Goal: Information Seeking & Learning: Compare options

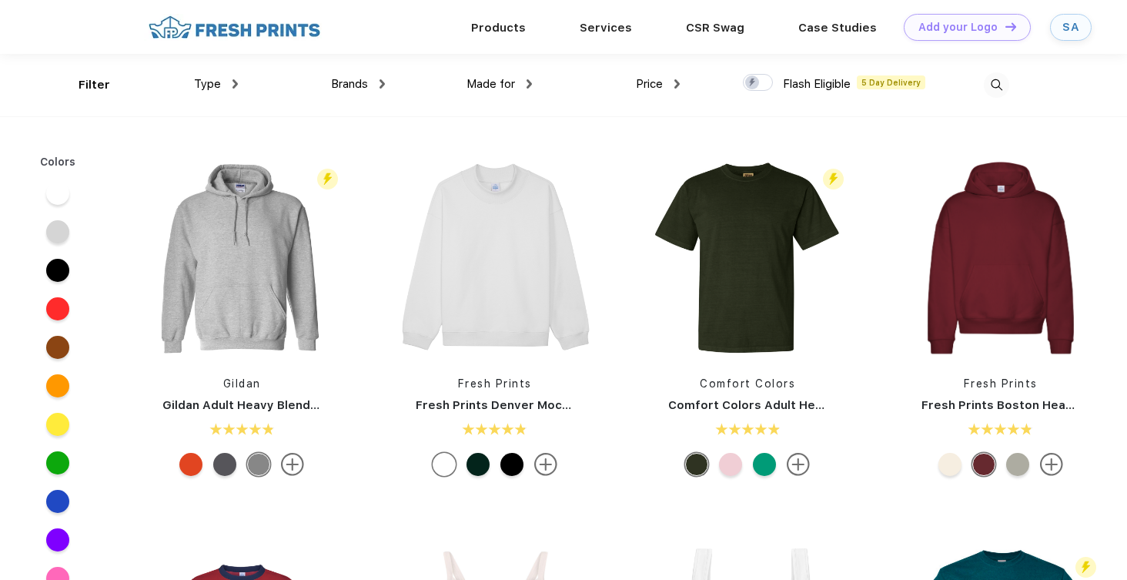
scroll to position [1, 0]
click at [1078, 20] on div "SA" at bounding box center [1070, 26] width 17 height 13
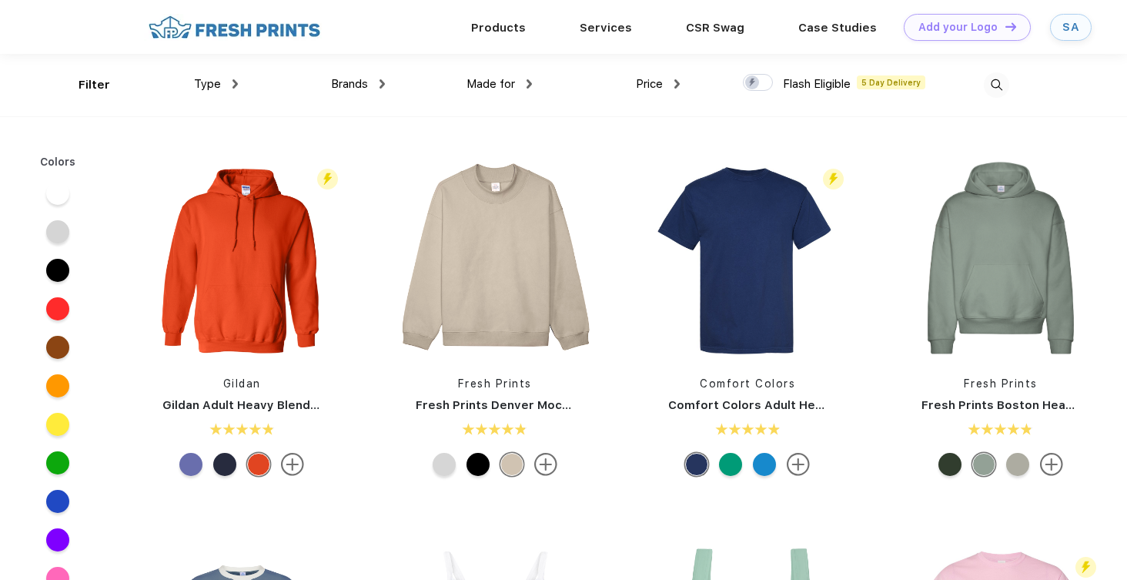
scroll to position [1, 0]
click at [235, 86] on img at bounding box center [234, 83] width 5 height 9
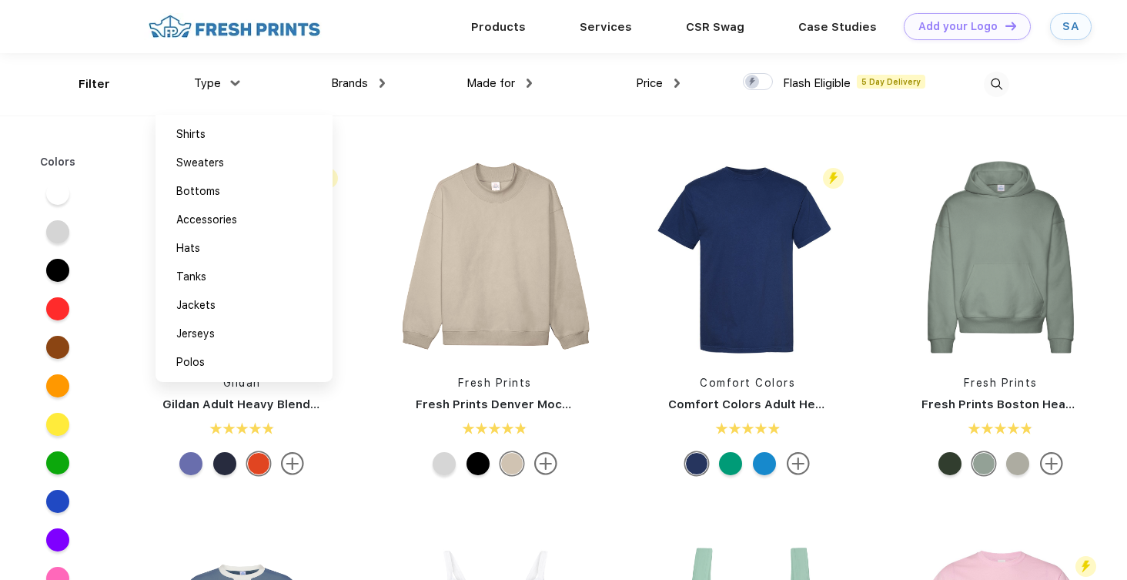
click at [359, 78] on span "Brands" at bounding box center [349, 83] width 37 height 14
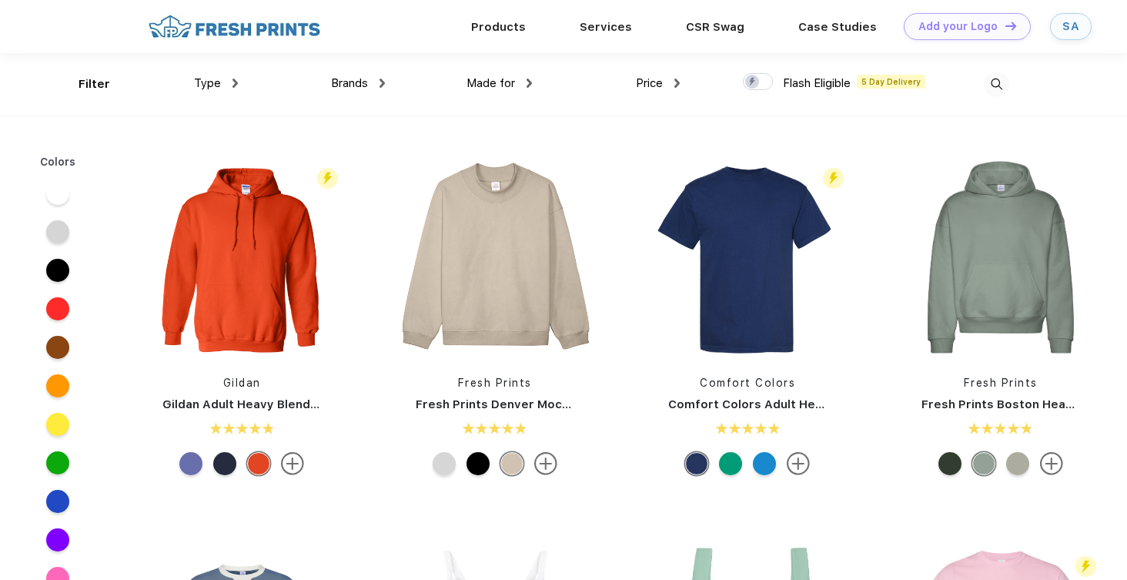
click at [368, 80] on span "Brands" at bounding box center [349, 83] width 37 height 14
click at [386, 89] on div "Made for Unisex Women Men Youth" at bounding box center [458, 84] width 147 height 62
click at [384, 89] on div "Brands" at bounding box center [358, 84] width 54 height 18
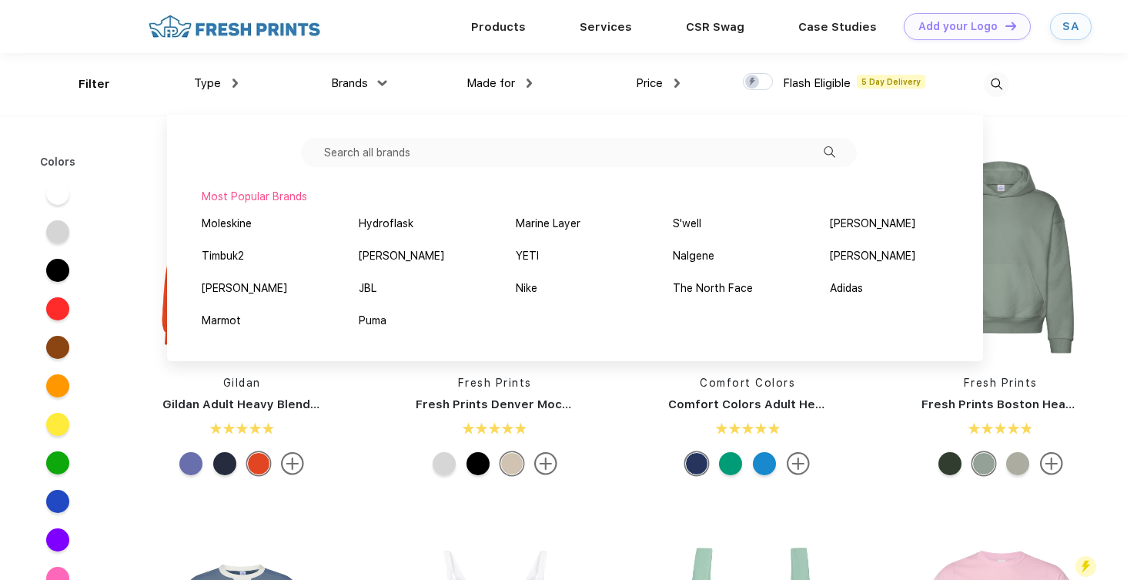
click at [421, 154] on input "text" at bounding box center [579, 152] width 556 height 29
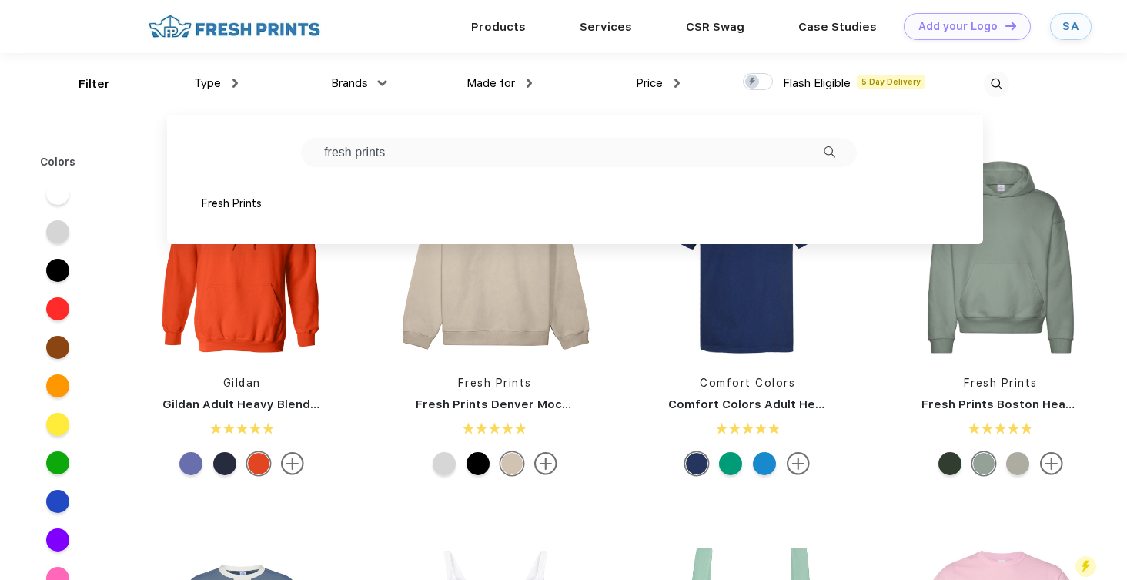
type input "fresh prints"
click at [236, 198] on div "Fresh Prints" at bounding box center [232, 204] width 60 height 16
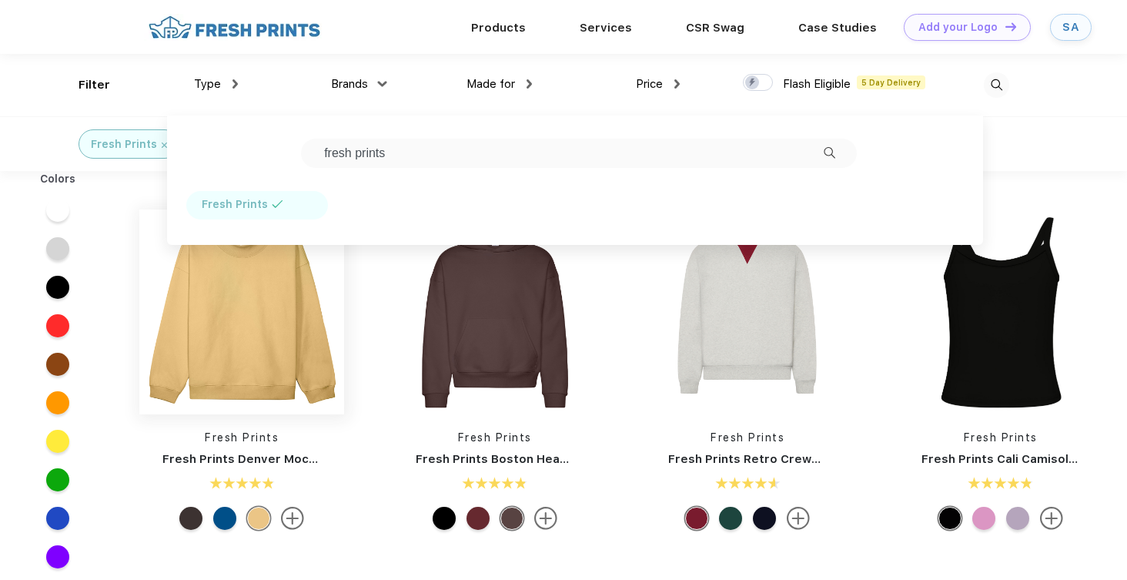
click at [162, 298] on img at bounding box center [241, 311] width 205 height 205
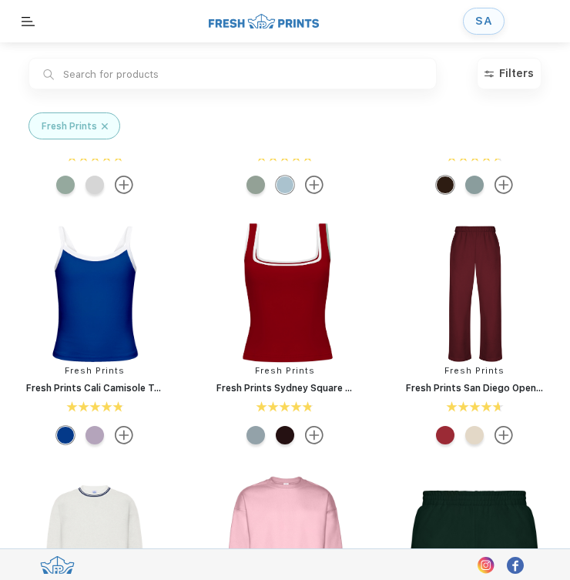
scroll to position [33, 0]
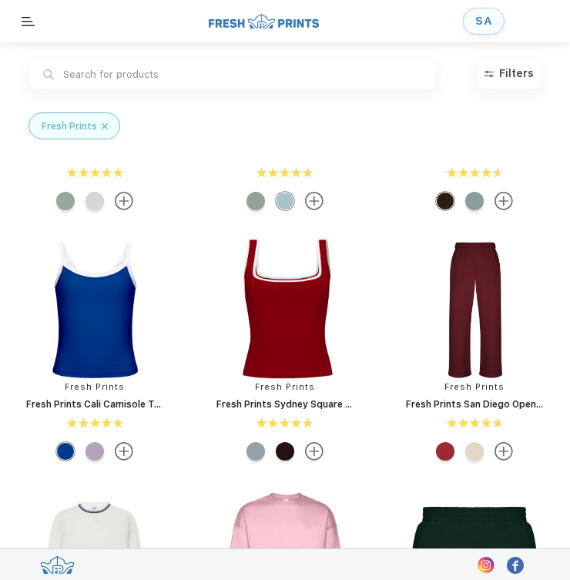
click at [259, 455] on div at bounding box center [255, 451] width 18 height 18
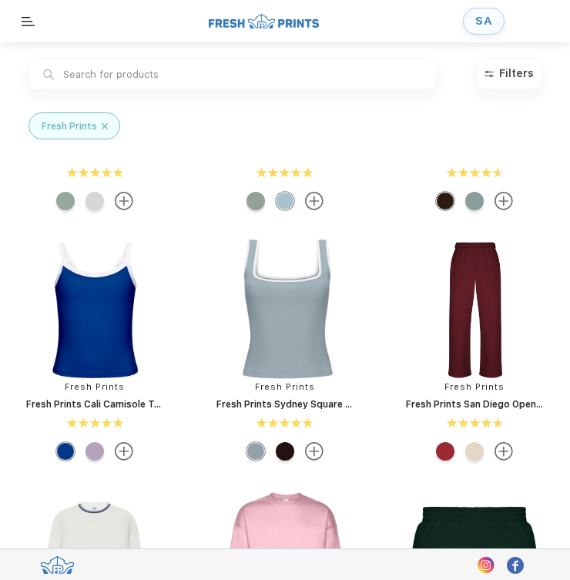
click at [252, 455] on div at bounding box center [255, 451] width 18 height 18
click at [279, 459] on div at bounding box center [285, 451] width 18 height 18
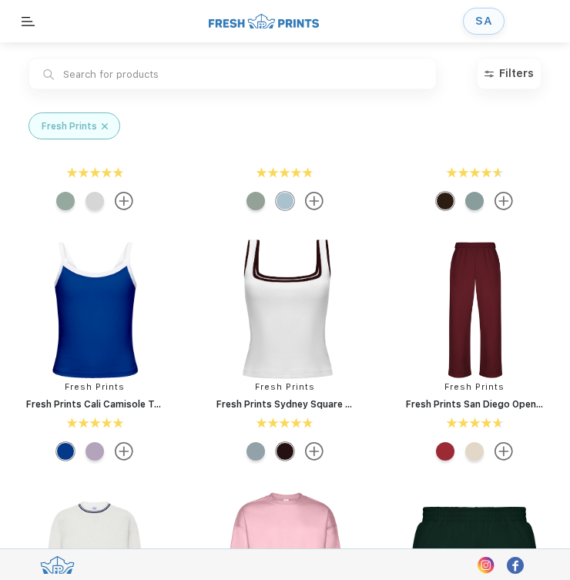
click at [259, 455] on div at bounding box center [255, 451] width 18 height 18
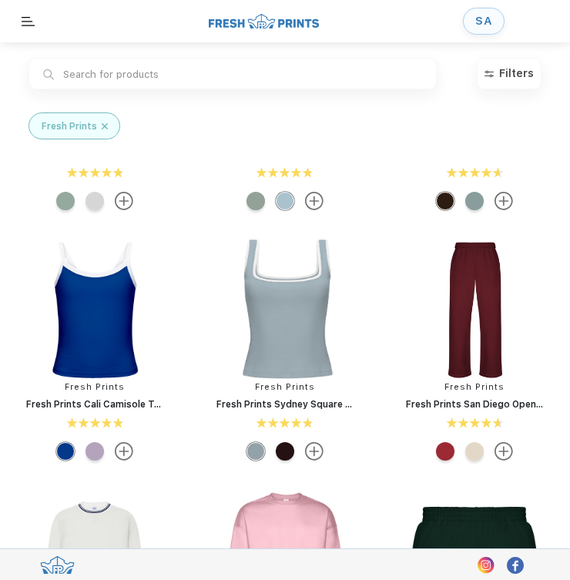
click at [288, 453] on div at bounding box center [285, 451] width 18 height 18
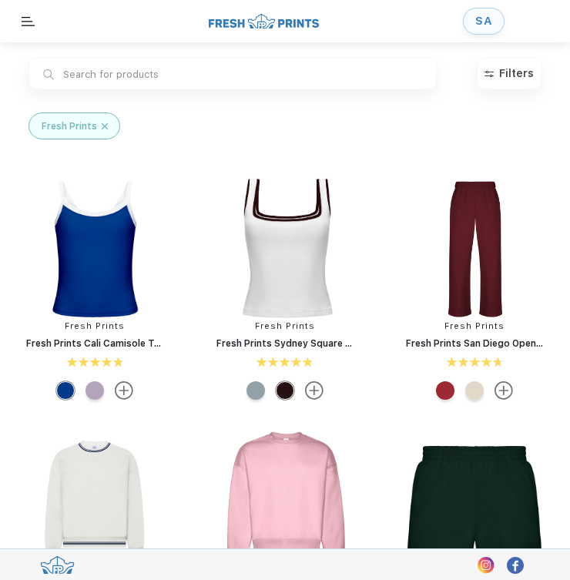
scroll to position [88, 0]
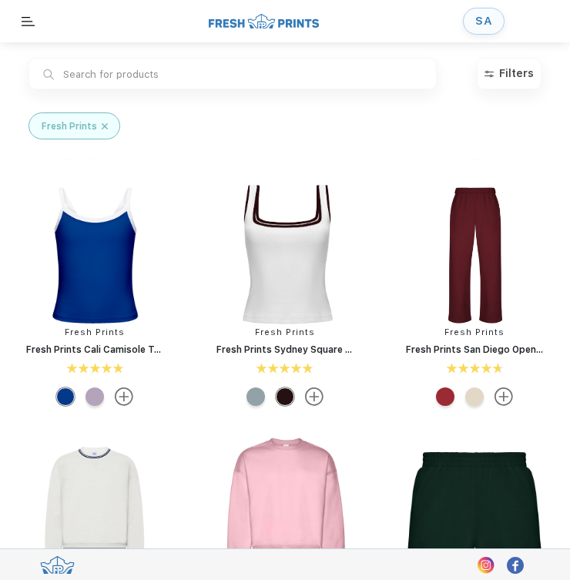
click at [480, 248] on img at bounding box center [474, 255] width 146 height 146
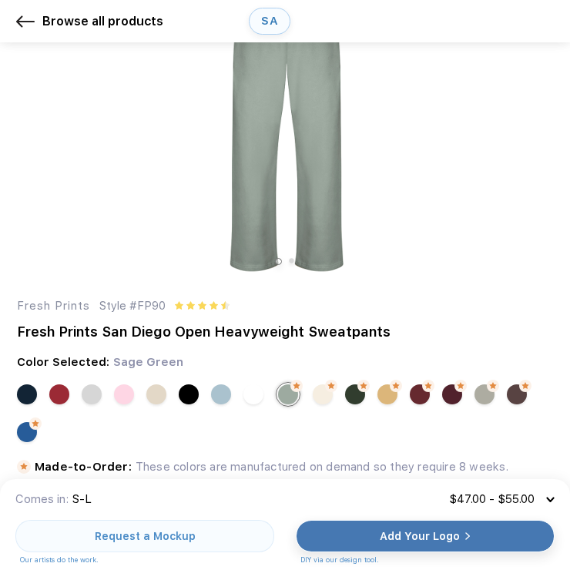
scroll to position [54, 0]
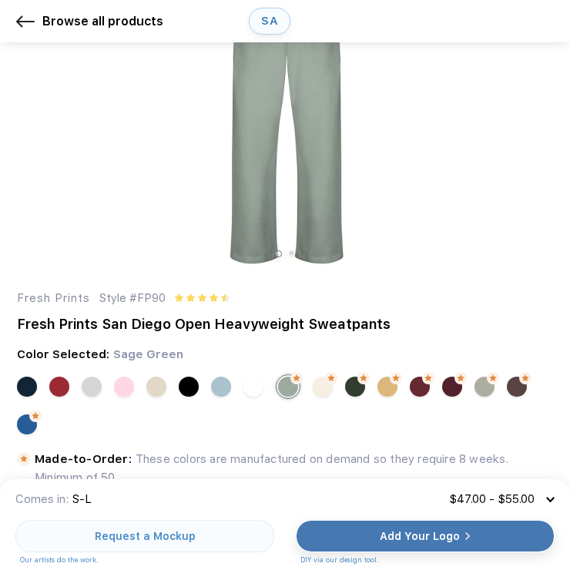
click at [232, 386] on div at bounding box center [285, 411] width 536 height 75
click at [223, 386] on div at bounding box center [221, 386] width 20 height 20
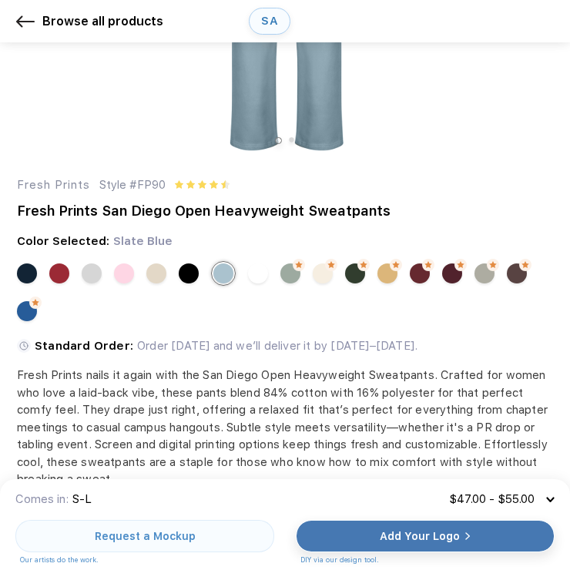
scroll to position [182, 0]
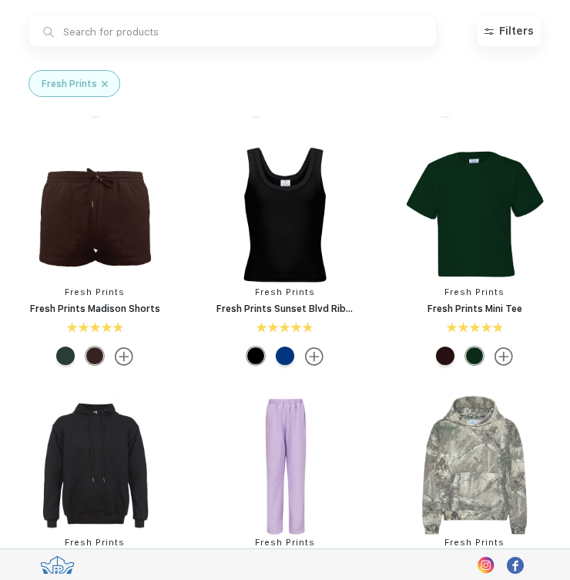
scroll to position [704, 0]
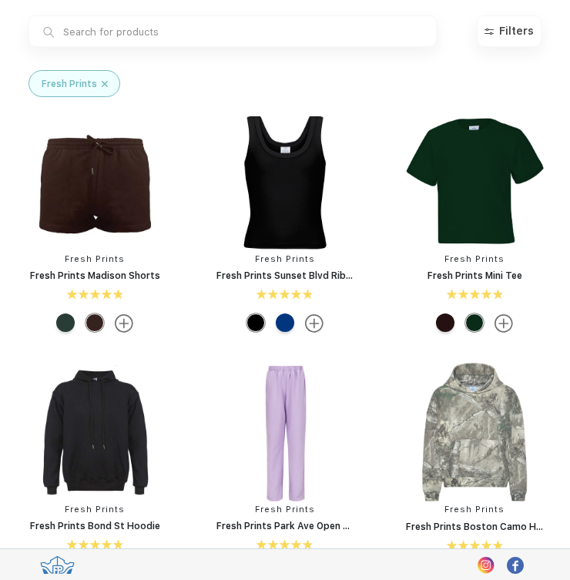
click at [292, 401] on img at bounding box center [285, 432] width 146 height 146
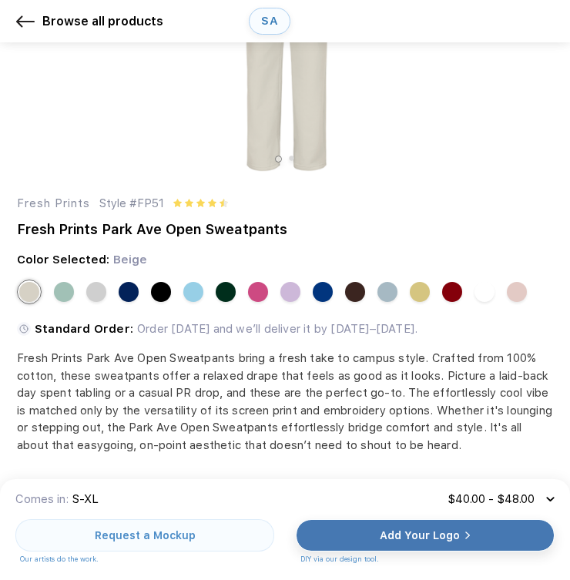
click at [189, 291] on div at bounding box center [193, 292] width 20 height 20
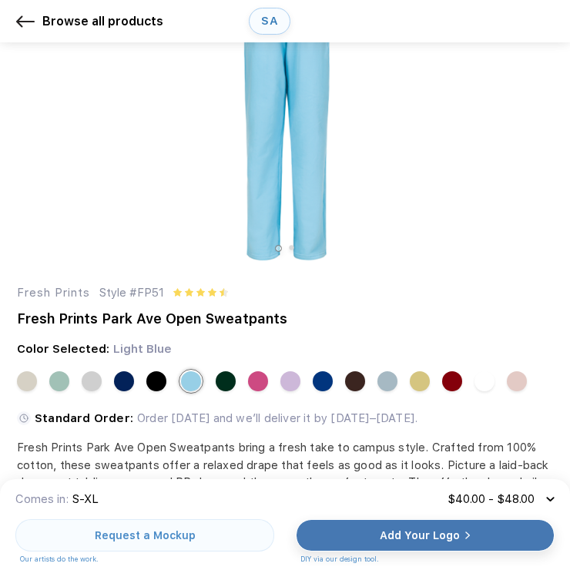
click at [458, 385] on div at bounding box center [452, 381] width 20 height 20
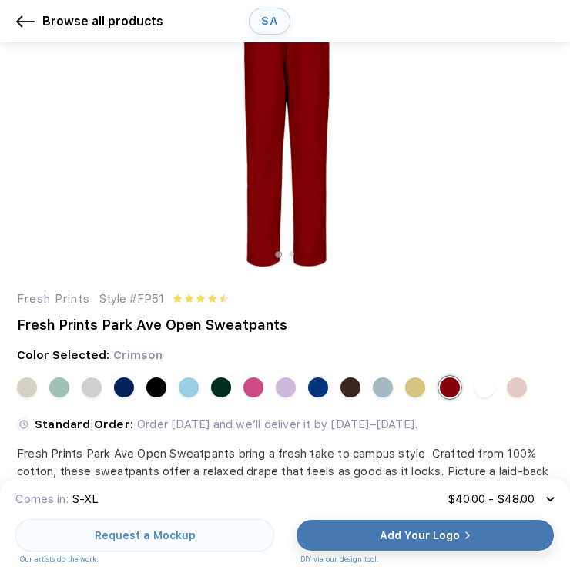
scroll to position [123, 0]
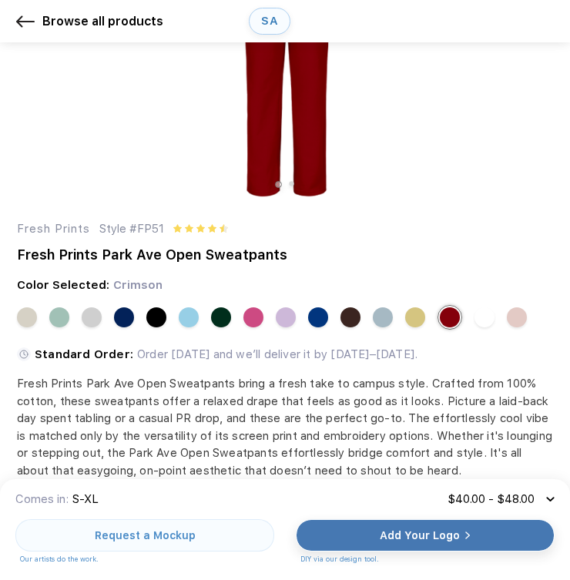
click at [343, 326] on div at bounding box center [350, 317] width 20 height 20
click at [343, 323] on div at bounding box center [350, 317] width 20 height 20
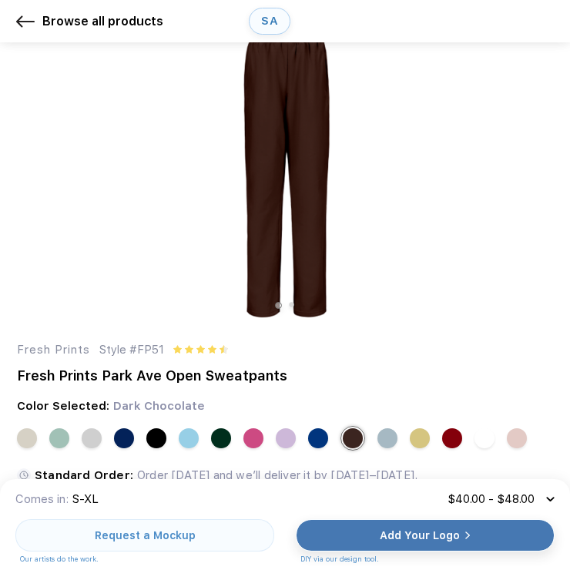
scroll to position [0, 0]
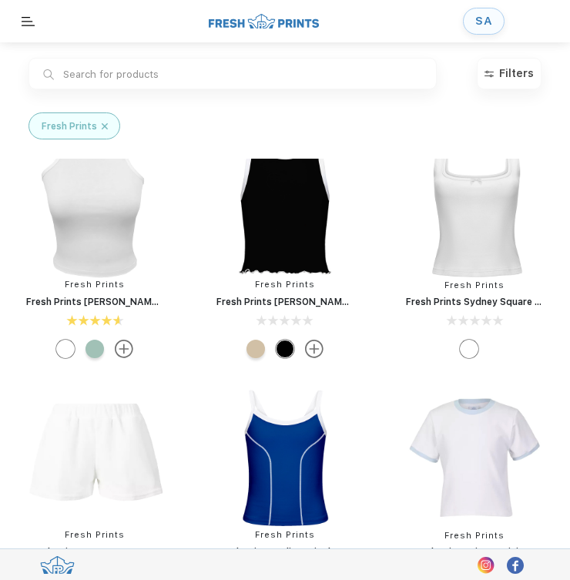
scroll to position [1380, 0]
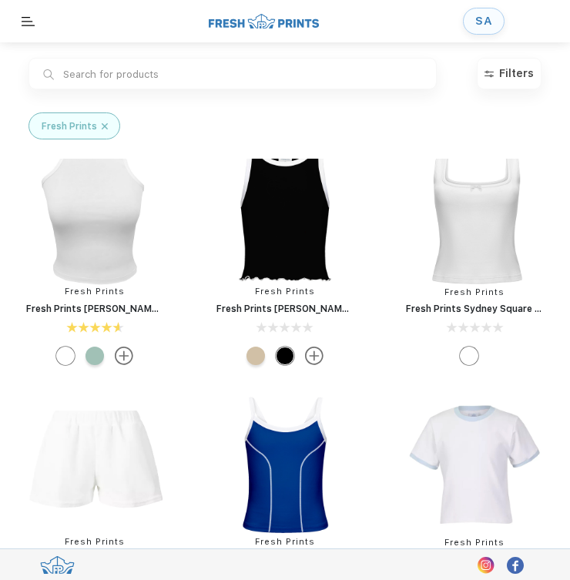
click at [92, 365] on div at bounding box center [94, 355] width 18 height 18
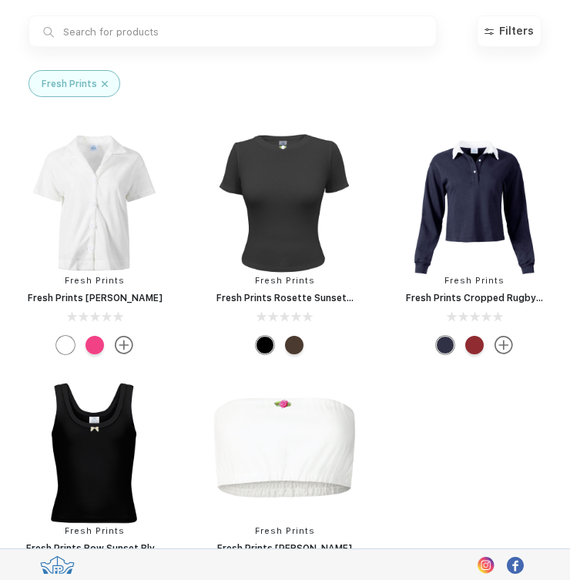
scroll to position [4978, 0]
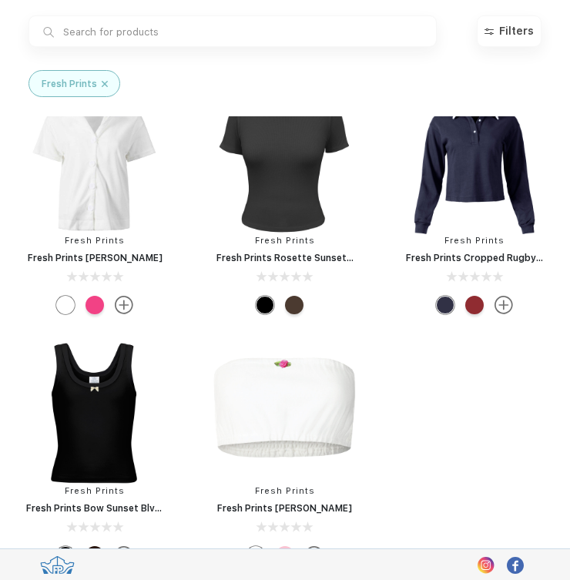
click at [497, 231] on img at bounding box center [474, 163] width 146 height 146
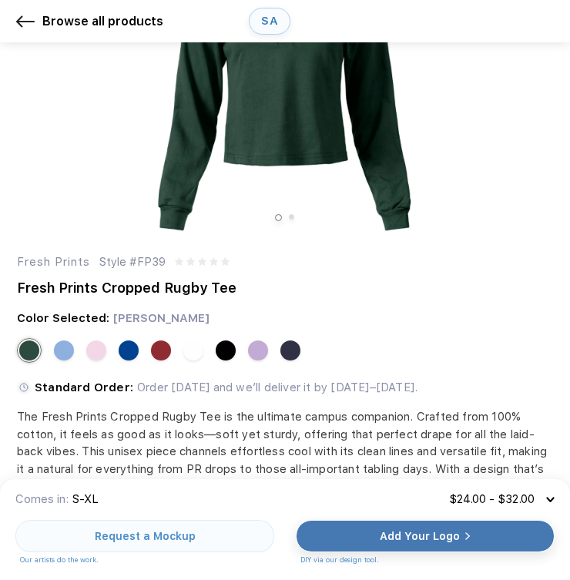
click at [125, 359] on div at bounding box center [129, 350] width 20 height 20
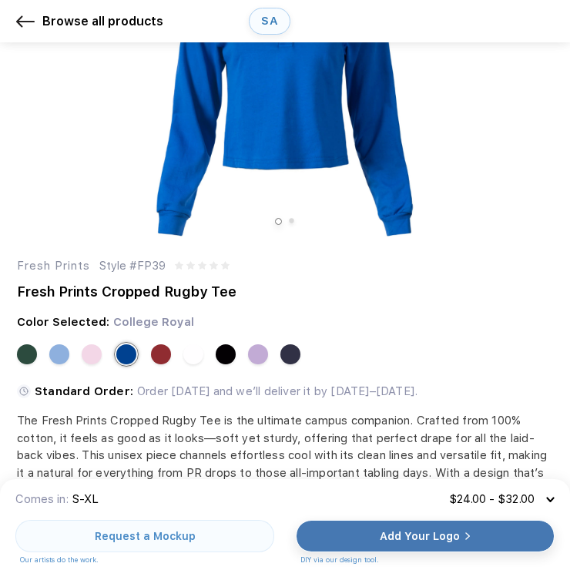
click at [287, 356] on div at bounding box center [290, 354] width 20 height 20
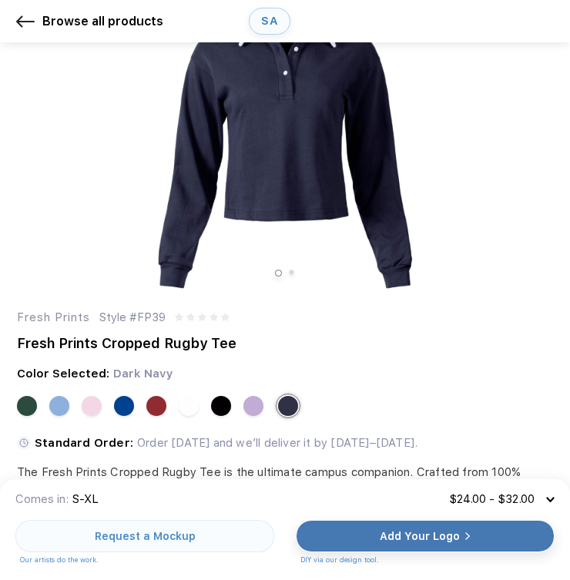
scroll to position [45, 0]
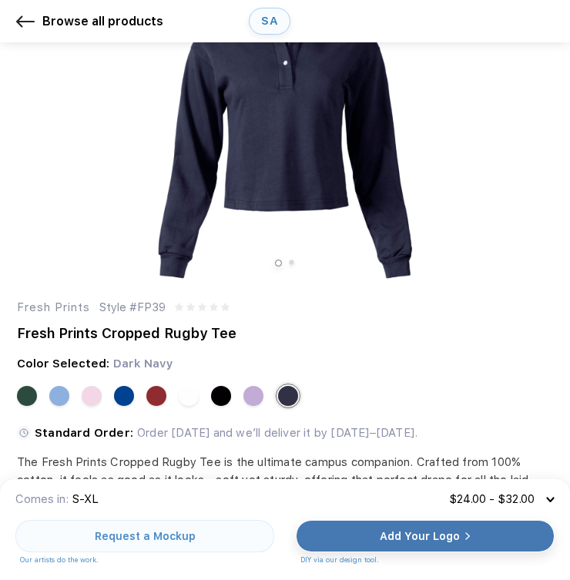
click at [21, 404] on div at bounding box center [27, 396] width 20 height 20
click at [301, 399] on div at bounding box center [285, 403] width 536 height 40
click at [287, 399] on div at bounding box center [288, 396] width 20 height 20
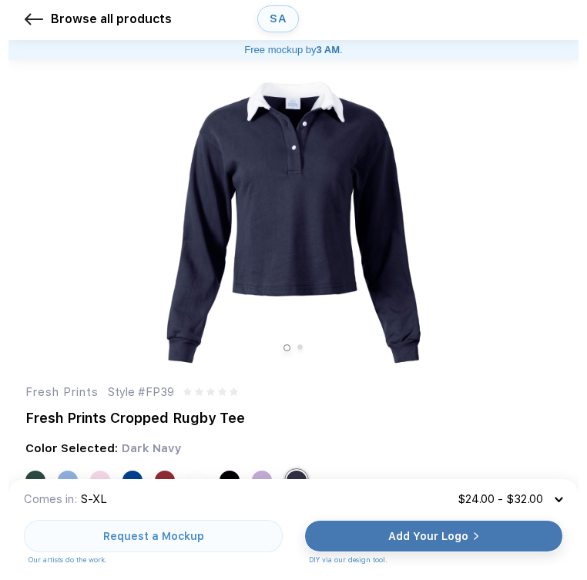
scroll to position [0, 0]
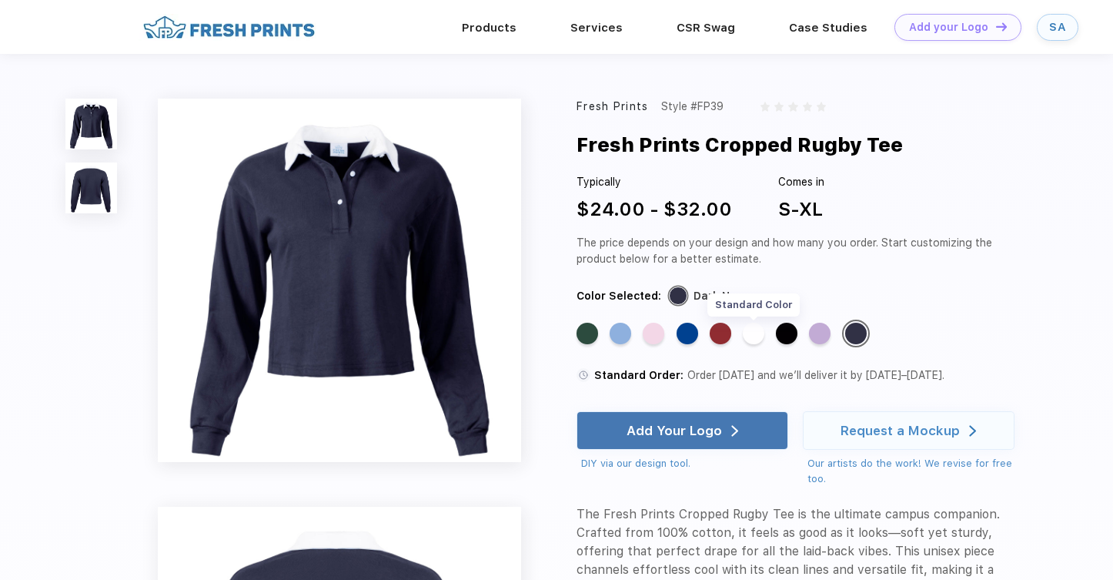
click at [569, 327] on div "Standard Color" at bounding box center [754, 334] width 22 height 22
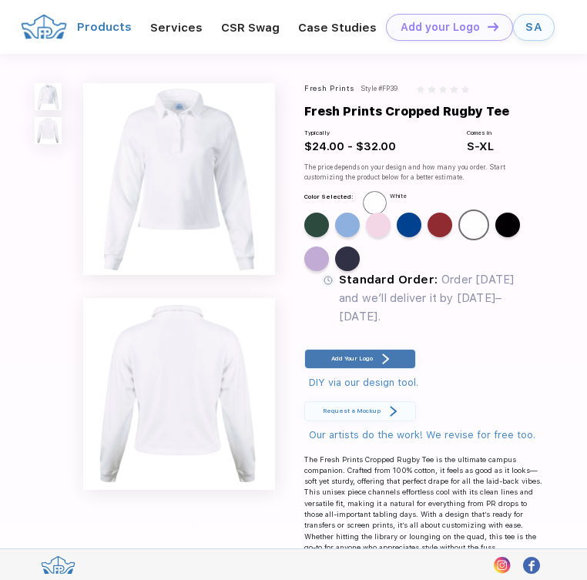
click at [113, 23] on link "Products" at bounding box center [104, 27] width 55 height 14
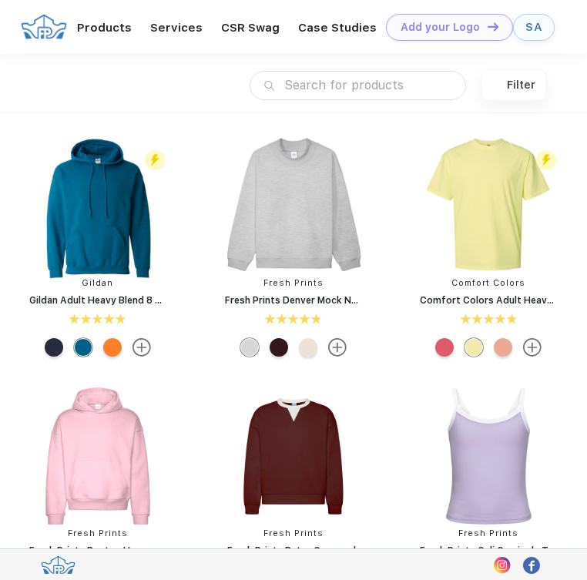
click at [333, 84] on input "text" at bounding box center [357, 85] width 216 height 29
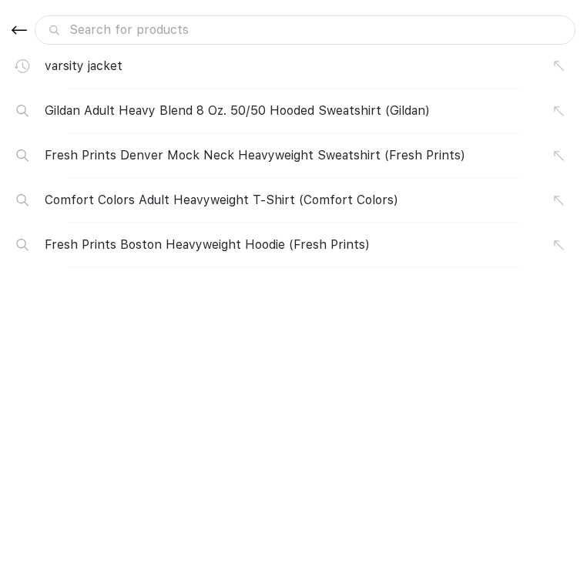
scroll to position [1, 0]
type input "c"
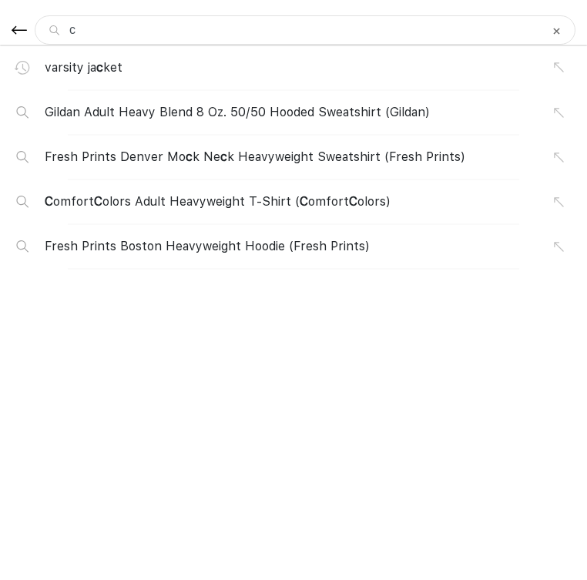
type input "co"
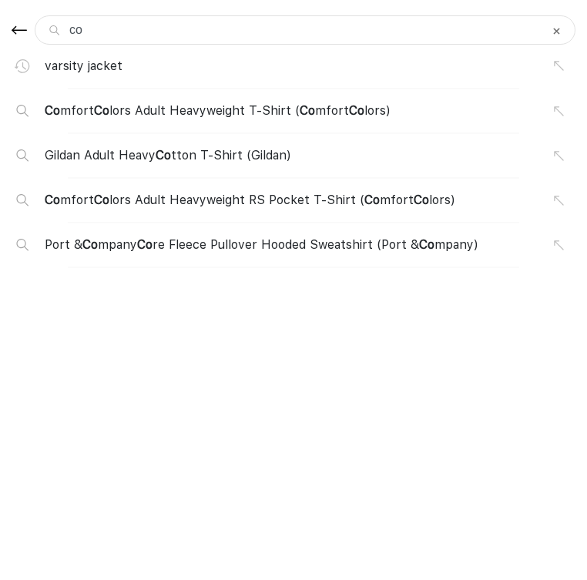
type input "col"
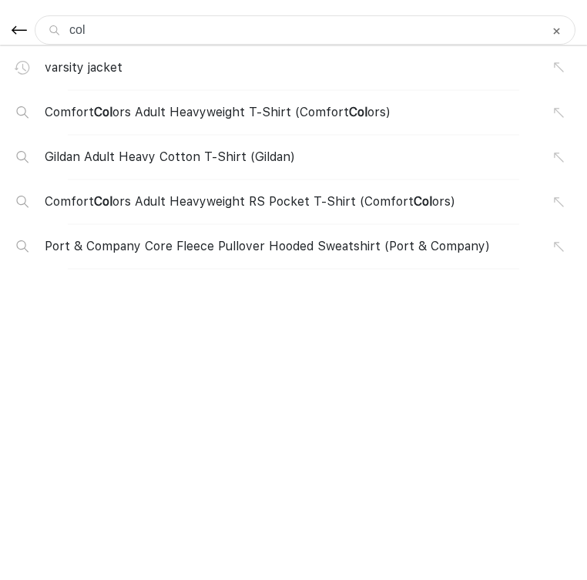
type input "coll"
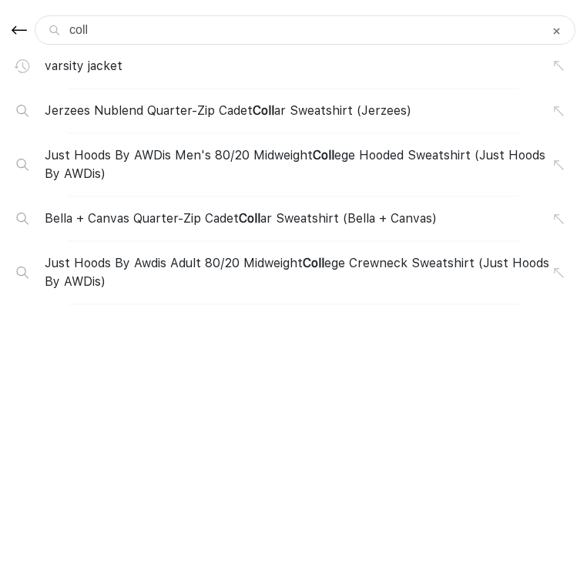
type input "colla"
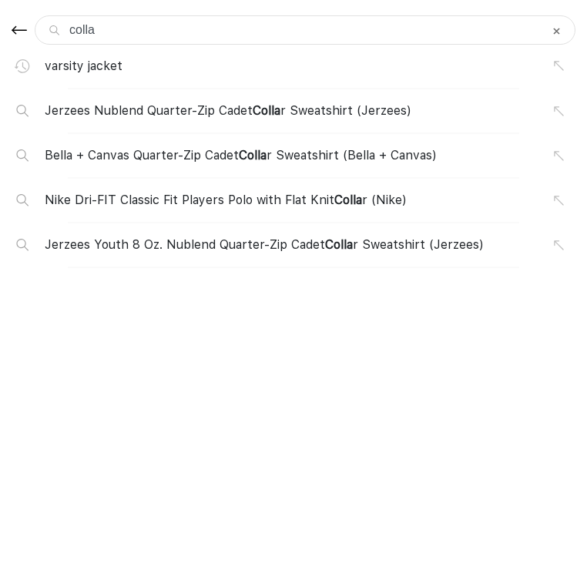
type input "collag"
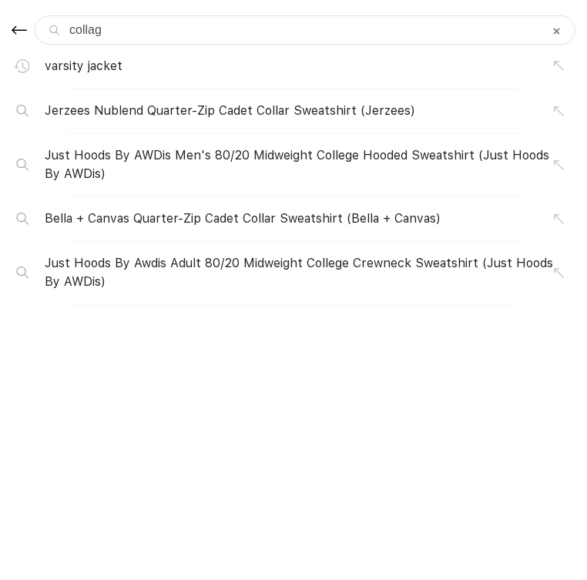
type input "colla"
type input "collar"
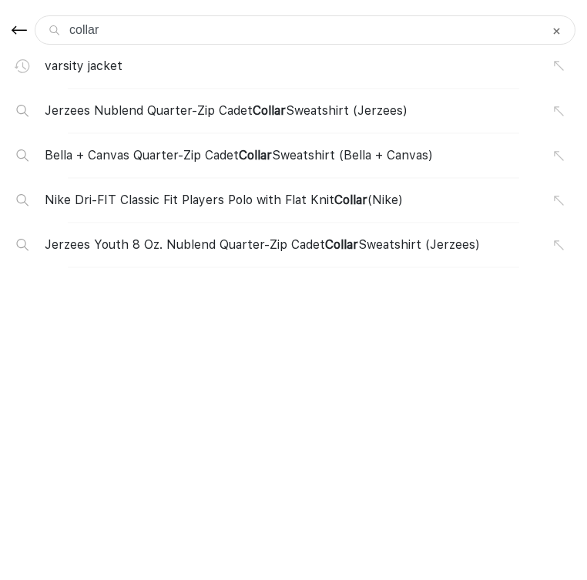
type input "collar"
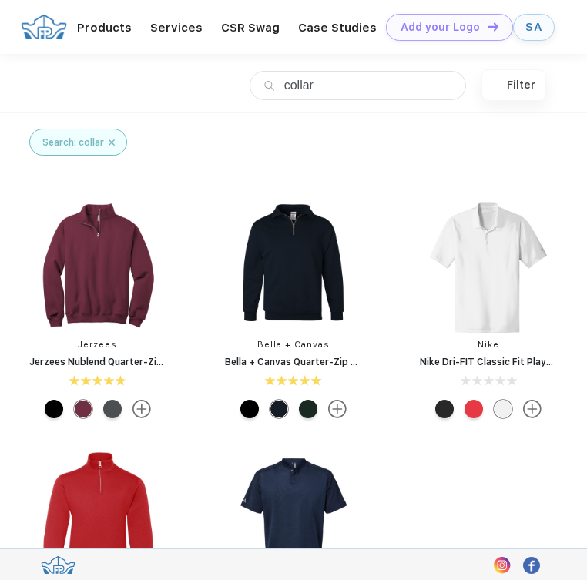
click at [287, 274] on img at bounding box center [293, 267] width 146 height 146
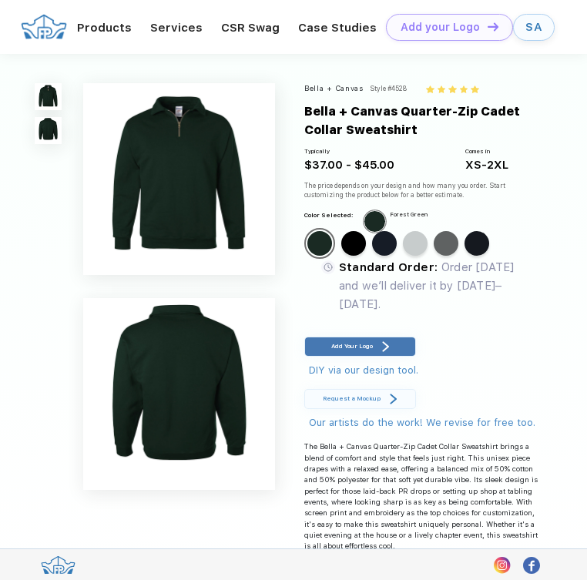
click at [353, 265] on div "Standard Color Standard Color Standard Color Standard Color Standard Color Stan…" at bounding box center [417, 246] width 227 height 37
click at [349, 256] on div "Standard Color" at bounding box center [353, 243] width 25 height 25
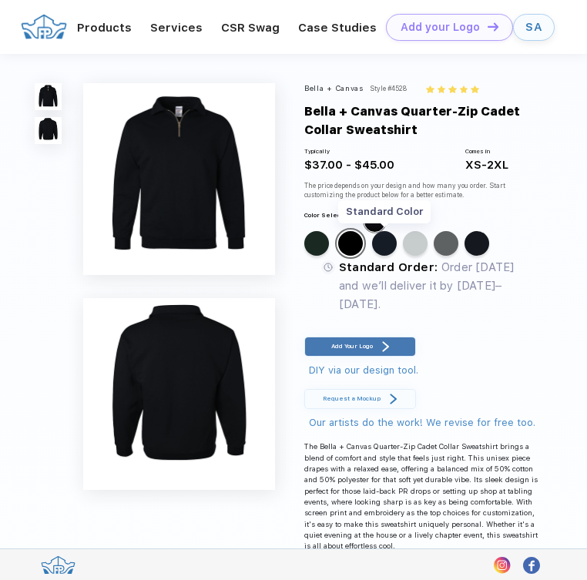
click at [372, 256] on div "Standard Color" at bounding box center [384, 243] width 25 height 25
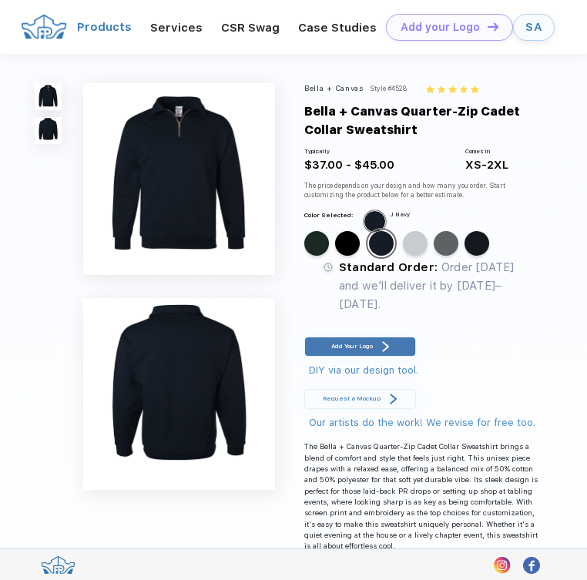
click at [119, 28] on link "Products" at bounding box center [104, 27] width 55 height 14
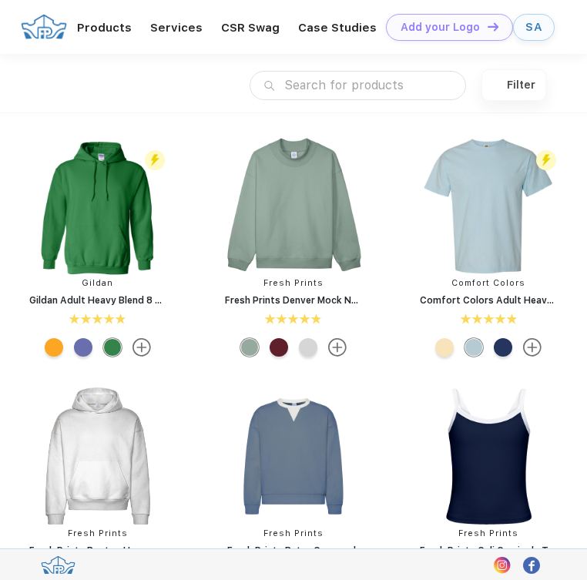
scroll to position [1, 0]
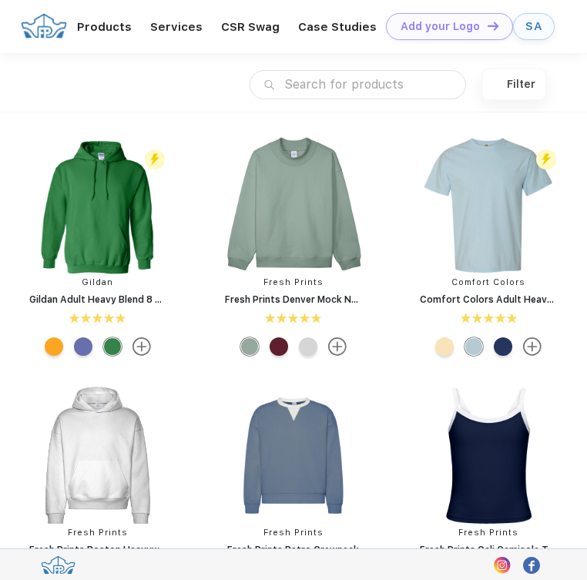
click at [511, 86] on div "Filter" at bounding box center [520, 84] width 28 height 13
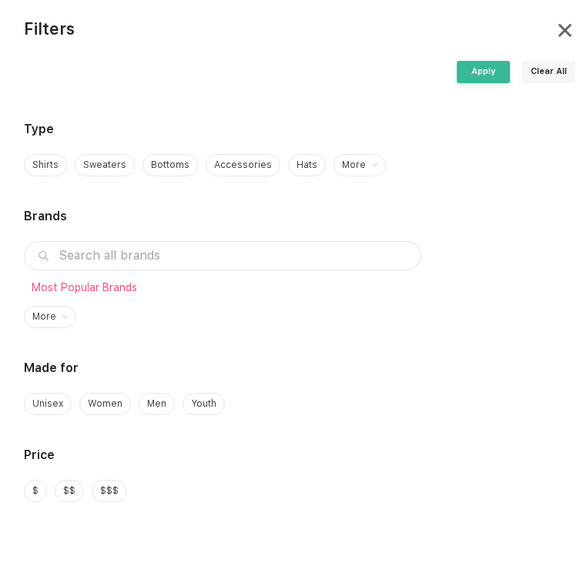
scroll to position [138, 0]
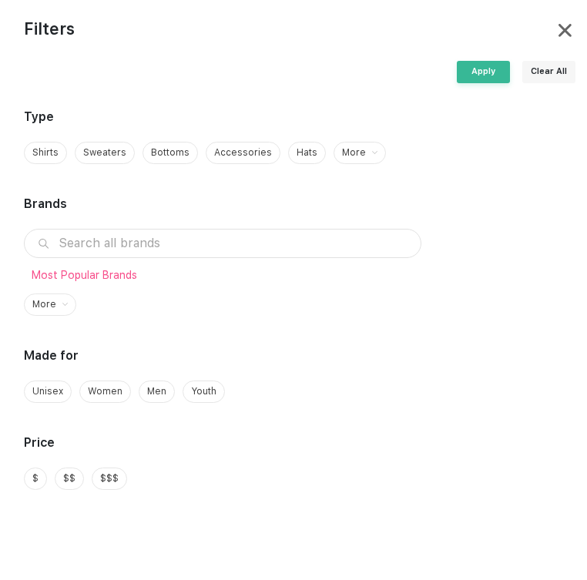
click at [56, 311] on div "More" at bounding box center [44, 304] width 24 height 14
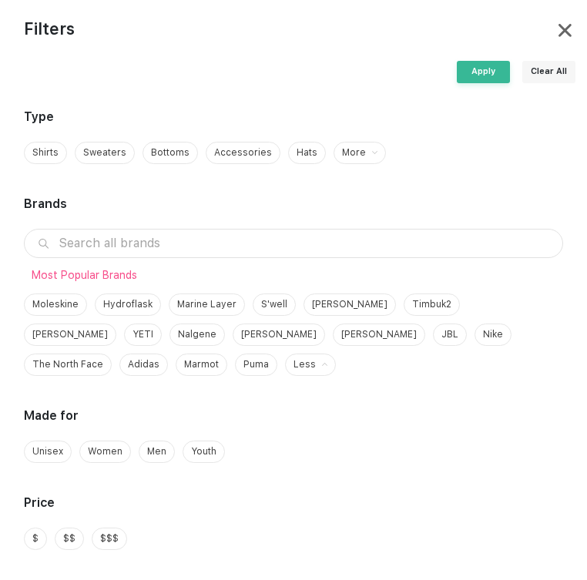
click at [433, 258] on input "text" at bounding box center [293, 243] width 539 height 29
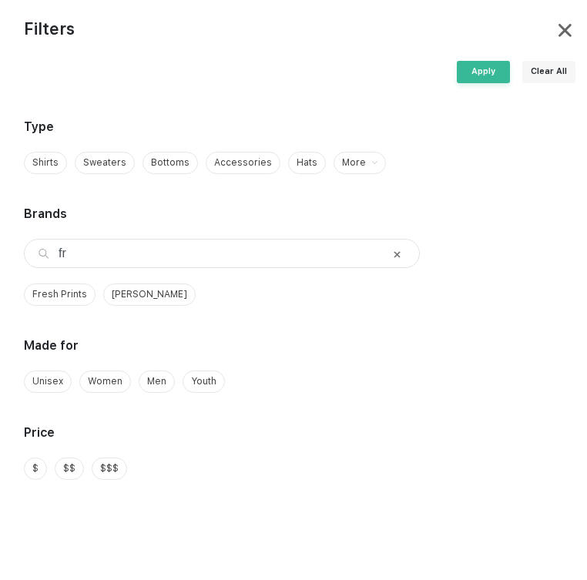
scroll to position [189, 0]
type input "fresh"
click at [95, 302] on div "Fresh Prints" at bounding box center [60, 294] width 72 height 22
click at [474, 72] on div "Apply" at bounding box center [482, 72] width 53 height 22
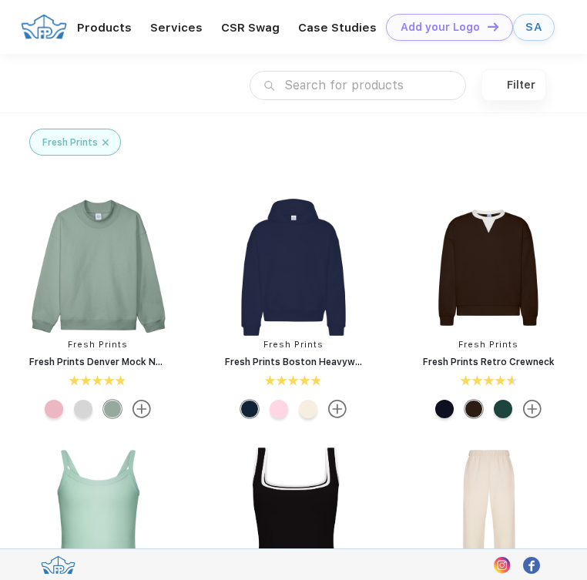
click at [491, 286] on img at bounding box center [488, 267] width 146 height 146
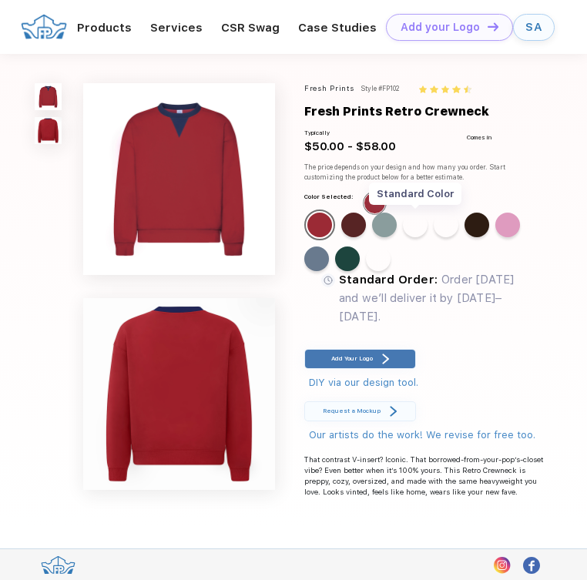
click at [403, 237] on div "Standard Color" at bounding box center [415, 224] width 25 height 25
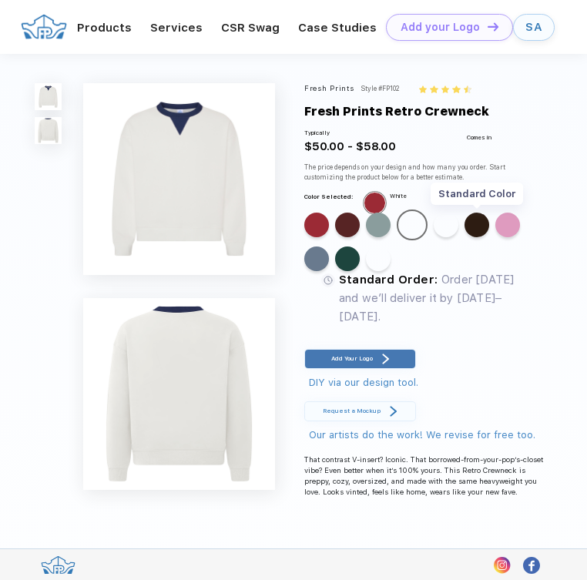
click at [464, 237] on div "Standard Color" at bounding box center [476, 224] width 25 height 25
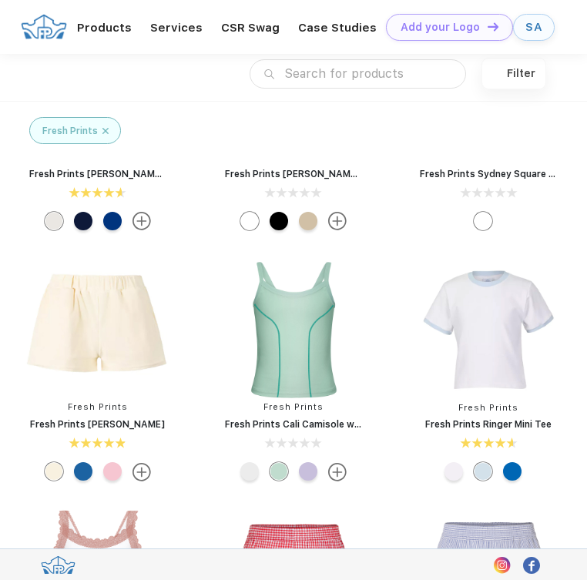
scroll to position [1514, 0]
click at [516, 477] on div at bounding box center [512, 472] width 18 height 18
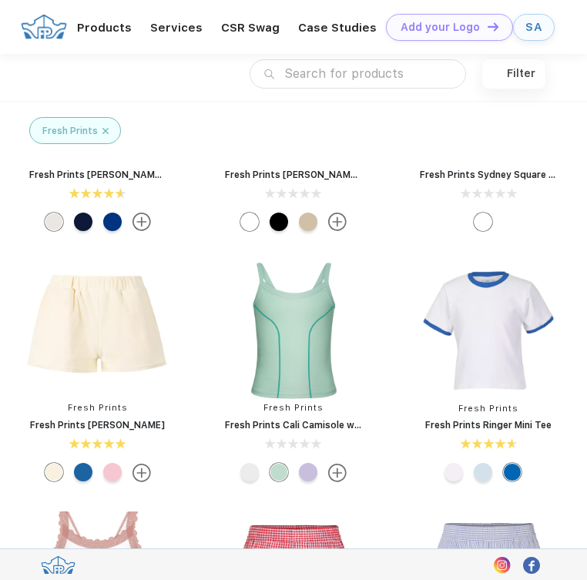
click at [457, 479] on div at bounding box center [453, 472] width 18 height 18
click at [446, 480] on div at bounding box center [453, 472] width 18 height 18
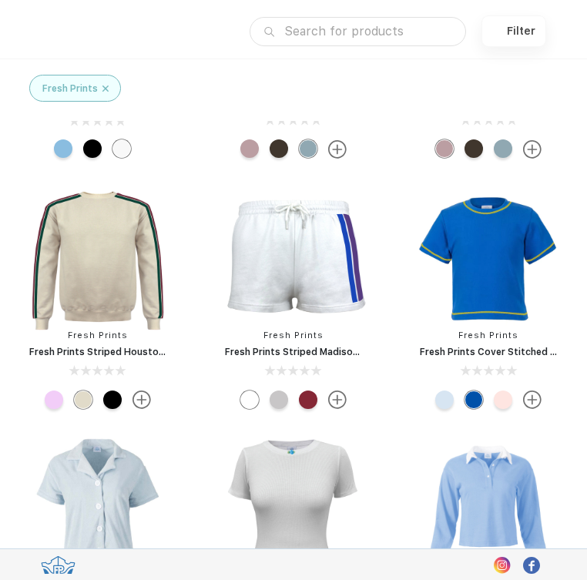
scroll to position [4754, 0]
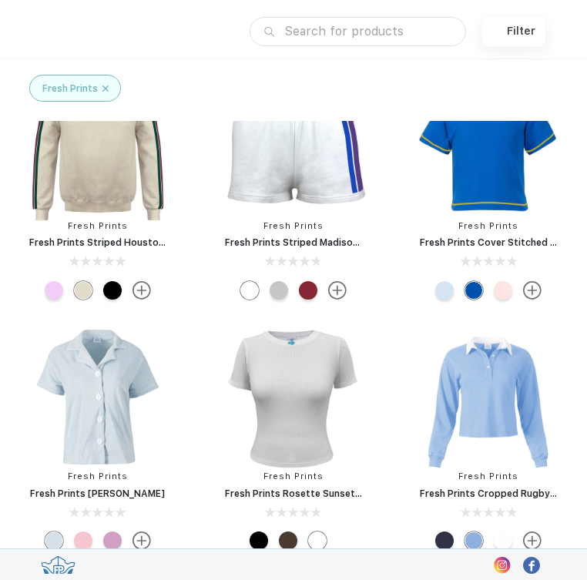
click at [135, 248] on link "Fresh Prints Striped Houston Crew" at bounding box center [109, 242] width 161 height 11
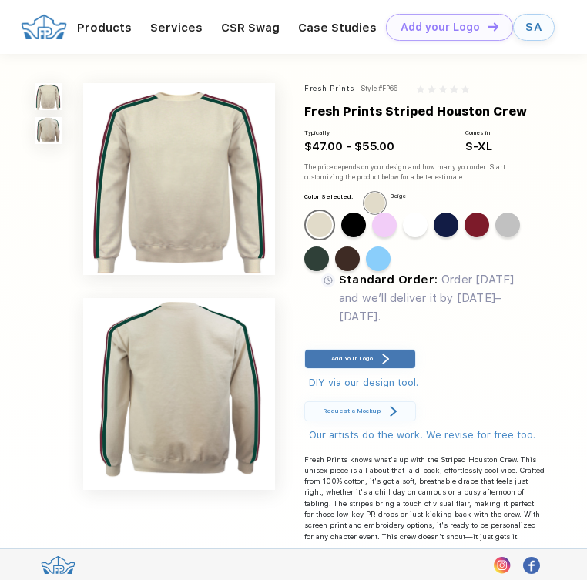
click at [464, 237] on div "Standard Color" at bounding box center [476, 224] width 25 height 25
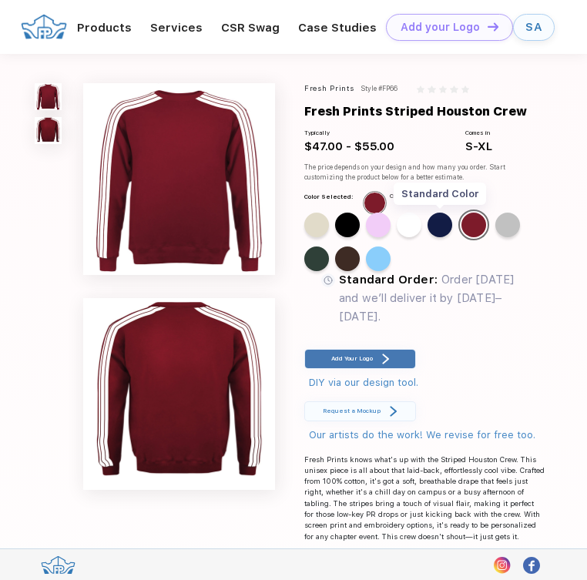
click at [427, 237] on div "Standard Color" at bounding box center [439, 224] width 25 height 25
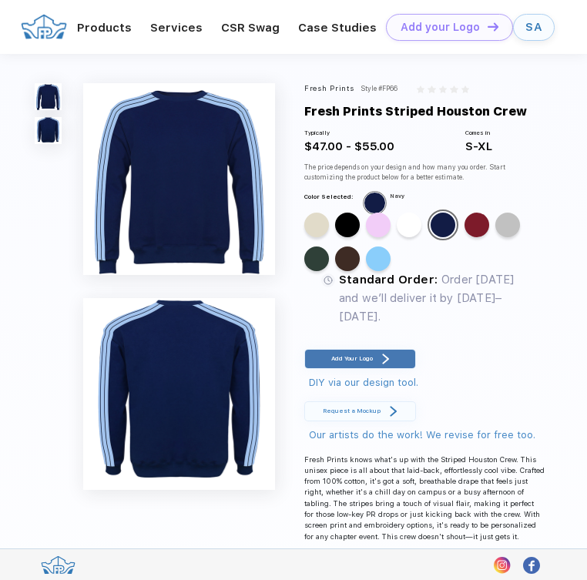
click at [349, 277] on div "Standard Color Standard Color Standard Color Standard Color Standard Color Stan…" at bounding box center [417, 243] width 227 height 68
click at [343, 237] on div "Standard Color" at bounding box center [347, 224] width 25 height 25
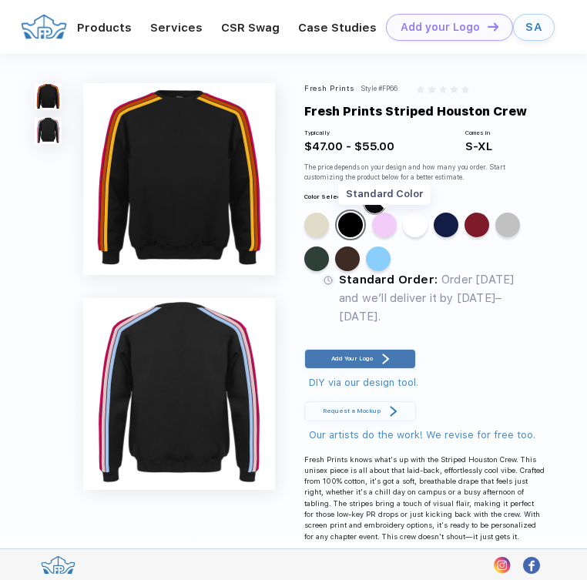
click at [372, 237] on div "Standard Color" at bounding box center [384, 224] width 25 height 25
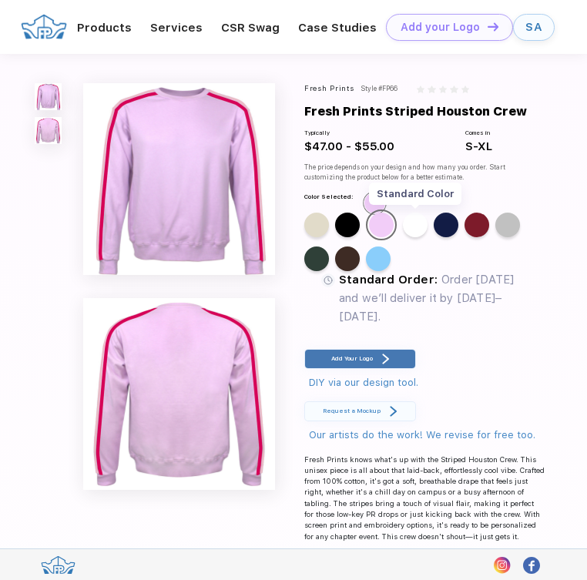
click at [403, 237] on div "Standard Color" at bounding box center [415, 224] width 25 height 25
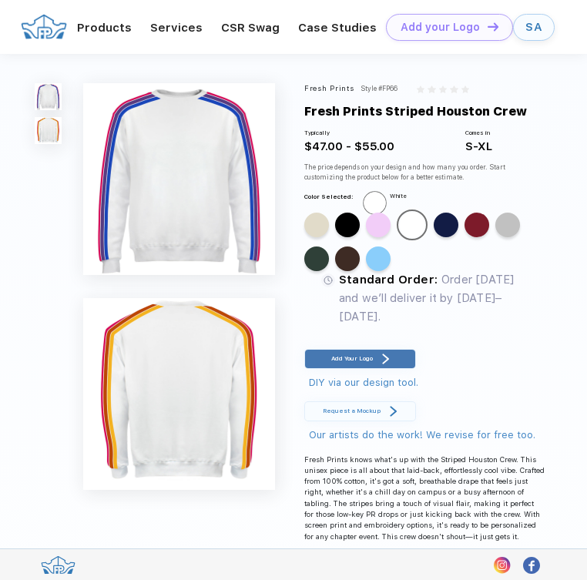
click at [464, 237] on div "Standard Color" at bounding box center [476, 224] width 25 height 25
click at [495, 237] on div "Standard Color" at bounding box center [507, 224] width 25 height 25
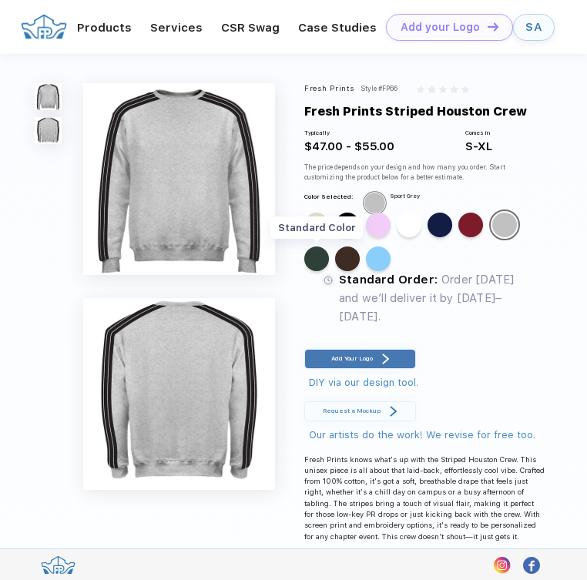
click at [329, 271] on div "Standard Color" at bounding box center [316, 258] width 25 height 25
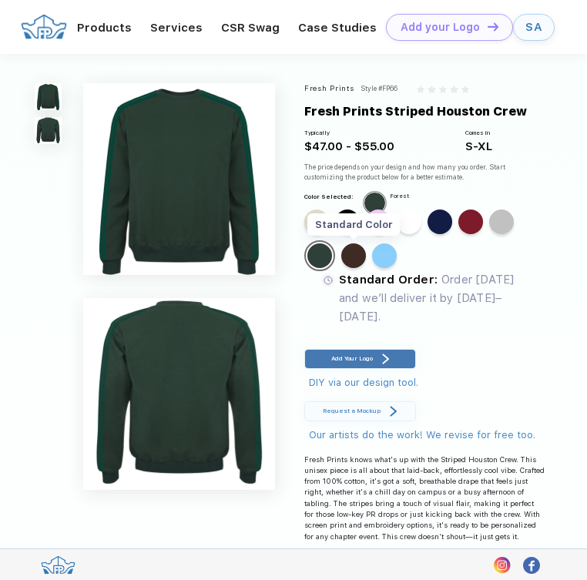
click at [366, 268] on div "Standard Color" at bounding box center [353, 255] width 25 height 25
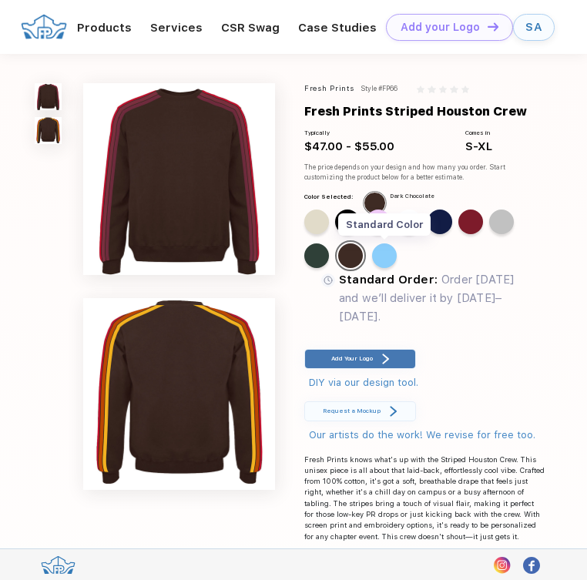
click at [372, 268] on div "Standard Color" at bounding box center [384, 255] width 25 height 25
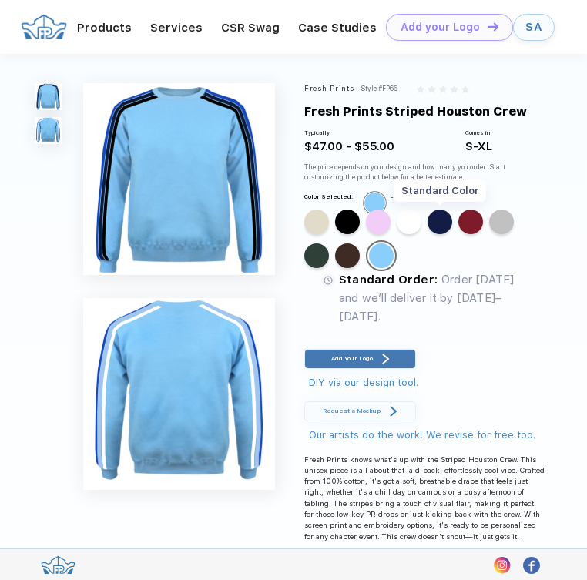
click at [427, 234] on div "Standard Color" at bounding box center [439, 221] width 25 height 25
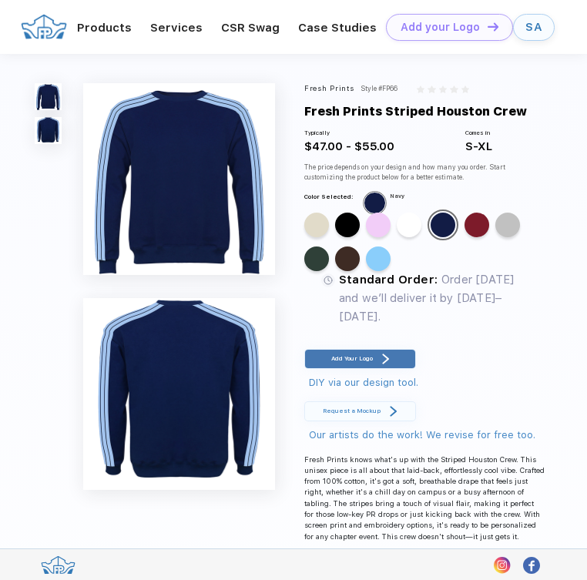
click at [464, 237] on div "Standard Color" at bounding box center [476, 224] width 25 height 25
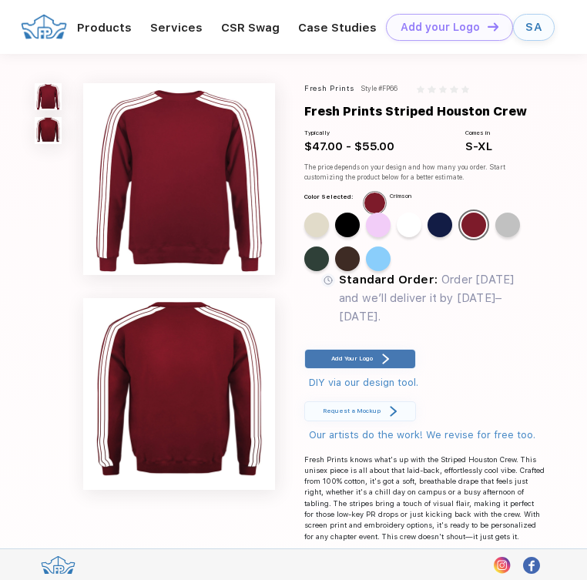
click at [322, 277] on div "Standard Color Standard Color Standard Color Standard Color Standard Color Stan…" at bounding box center [417, 243] width 227 height 68
click at [334, 277] on div "Standard Color Standard Color Standard Color Standard Color Standard Color Stan…" at bounding box center [417, 243] width 227 height 68
click at [335, 237] on div "Standard Color" at bounding box center [347, 224] width 25 height 25
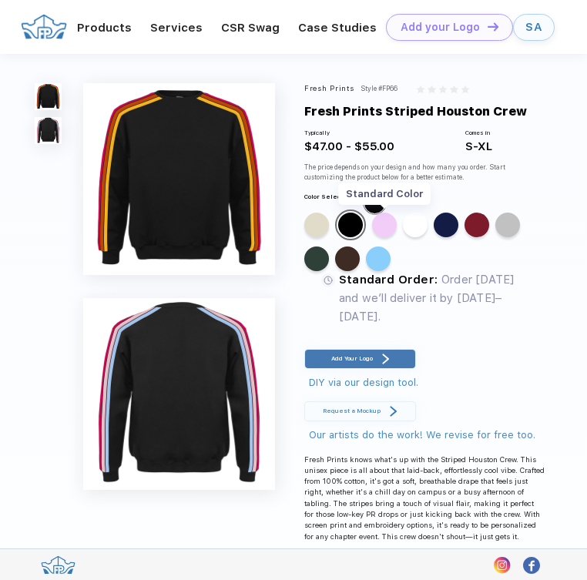
click at [372, 237] on div "Standard Color" at bounding box center [384, 224] width 25 height 25
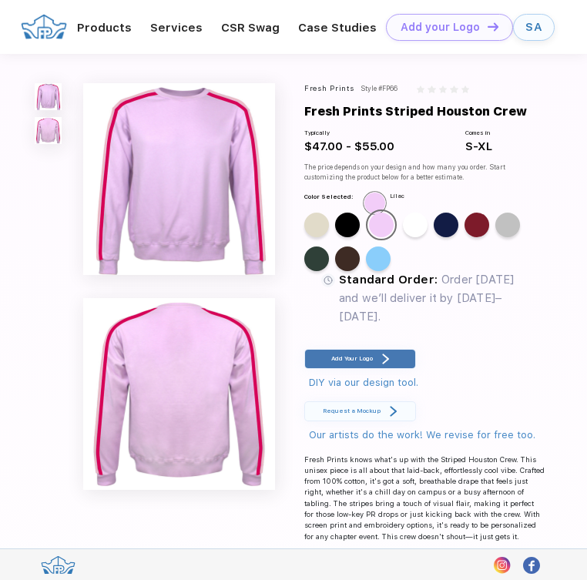
click at [328, 277] on div "Standard Color Standard Color Standard Color Standard Color Standard Color Stan…" at bounding box center [417, 243] width 227 height 68
click at [321, 237] on div "Standard Color" at bounding box center [316, 224] width 25 height 25
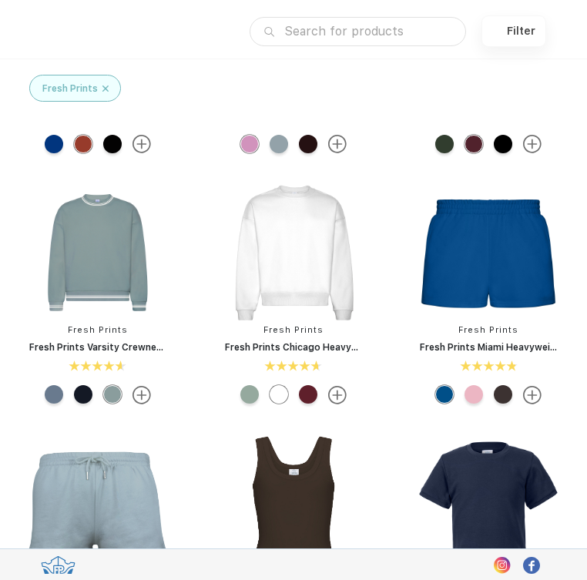
scroll to position [397, 0]
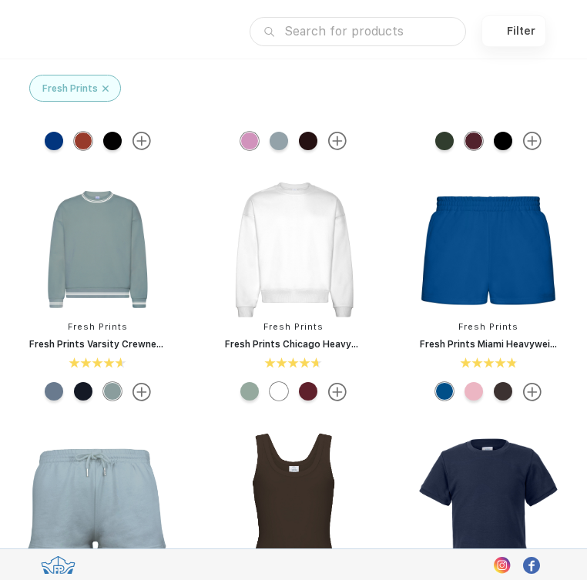
click at [92, 294] on img at bounding box center [98, 249] width 146 height 146
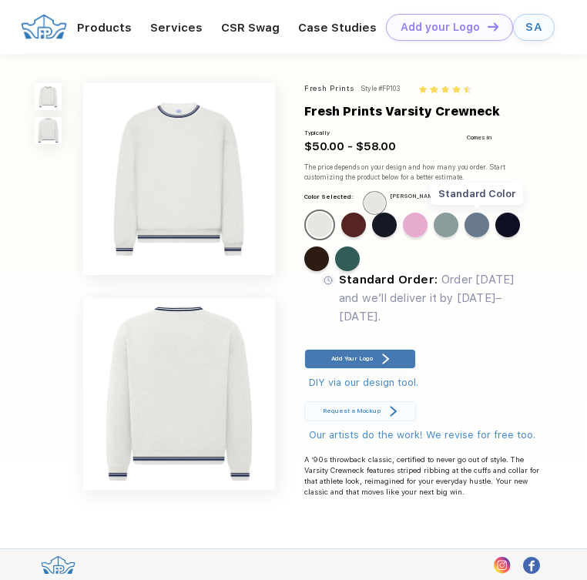
click at [464, 237] on div "Standard Color" at bounding box center [476, 224] width 25 height 25
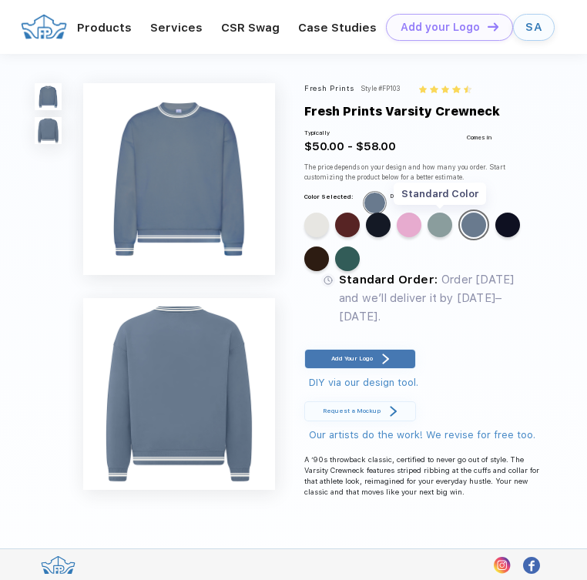
click at [427, 237] on div "Standard Color" at bounding box center [439, 224] width 25 height 25
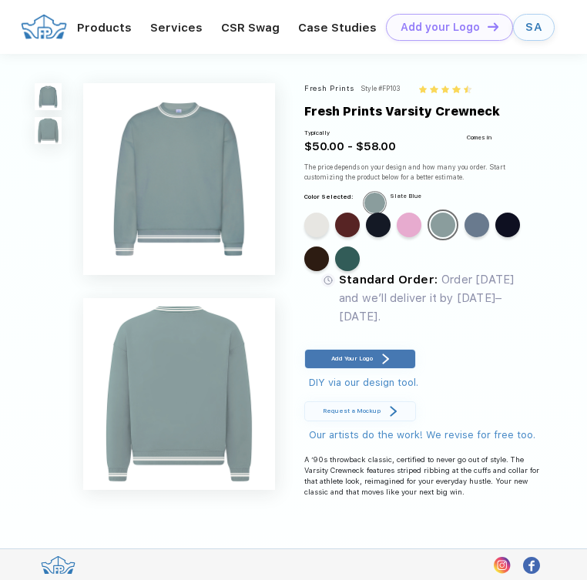
click at [454, 277] on div "Standard Color Standard Color Standard Color Standard Color Standard Color Stan…" at bounding box center [417, 243] width 227 height 68
click at [464, 237] on div "Standard Color" at bounding box center [476, 224] width 25 height 25
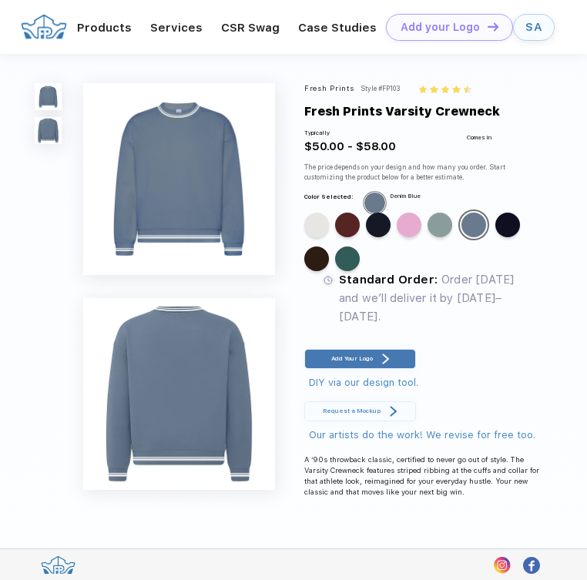
click at [524, 277] on div "Standard Color Standard Color Standard Color Standard Color Standard Color Stan…" at bounding box center [417, 243] width 227 height 68
click at [359, 271] on div "Standard Color" at bounding box center [347, 258] width 25 height 25
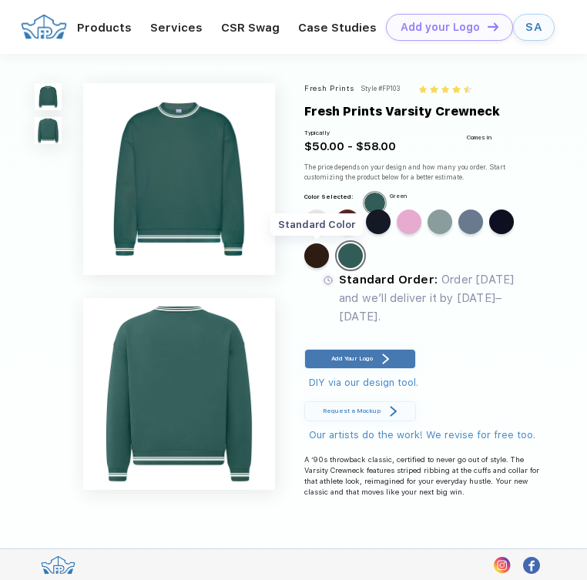
click at [329, 268] on div "Standard Color" at bounding box center [316, 255] width 25 height 25
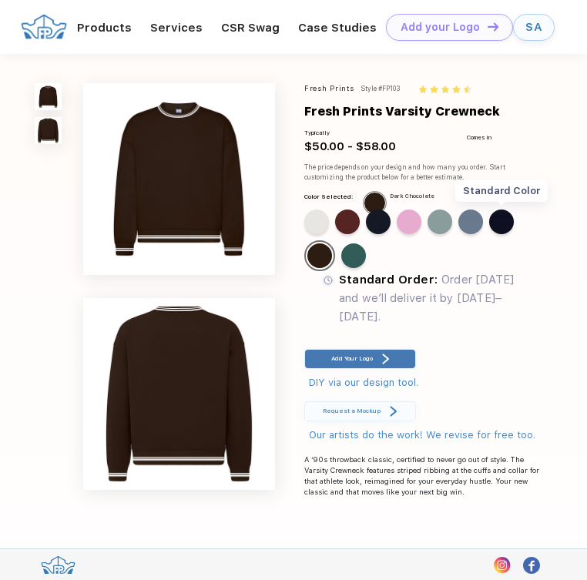
click at [489, 234] on div "Standard Color" at bounding box center [501, 221] width 25 height 25
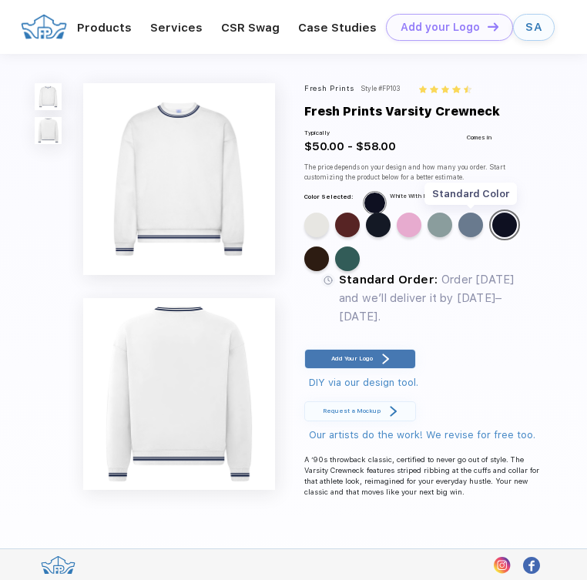
click at [458, 237] on div "Standard Color" at bounding box center [470, 224] width 25 height 25
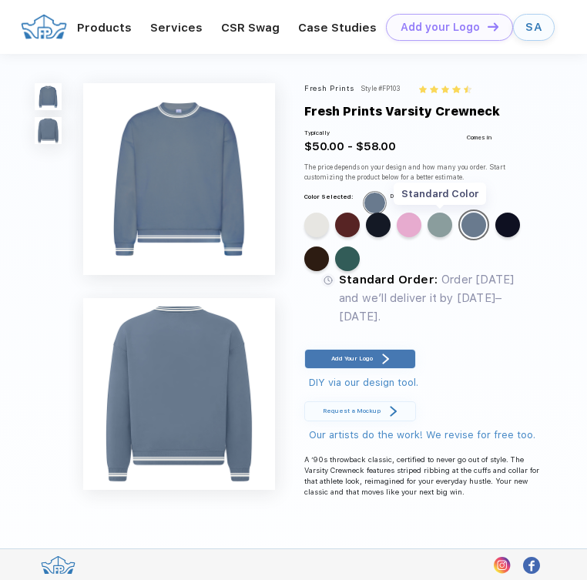
click at [427, 237] on div "Standard Color" at bounding box center [439, 224] width 25 height 25
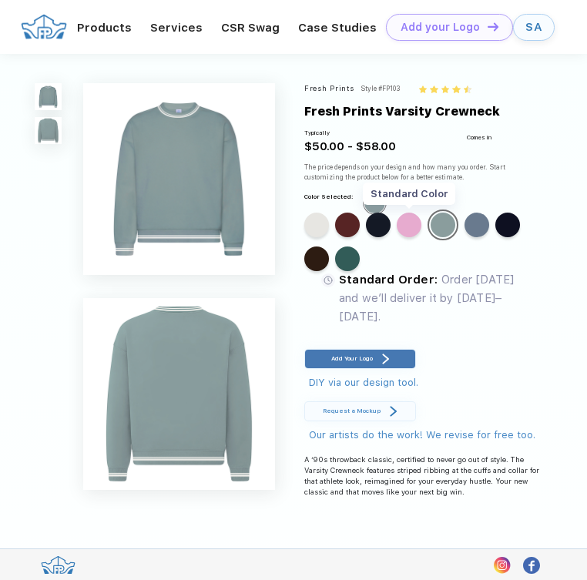
click at [396, 237] on div "Standard Color" at bounding box center [408, 224] width 25 height 25
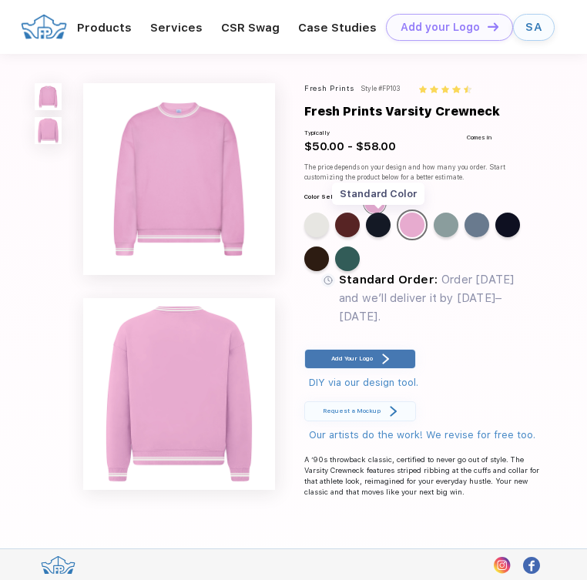
click at [366, 237] on div "Standard Color" at bounding box center [378, 224] width 25 height 25
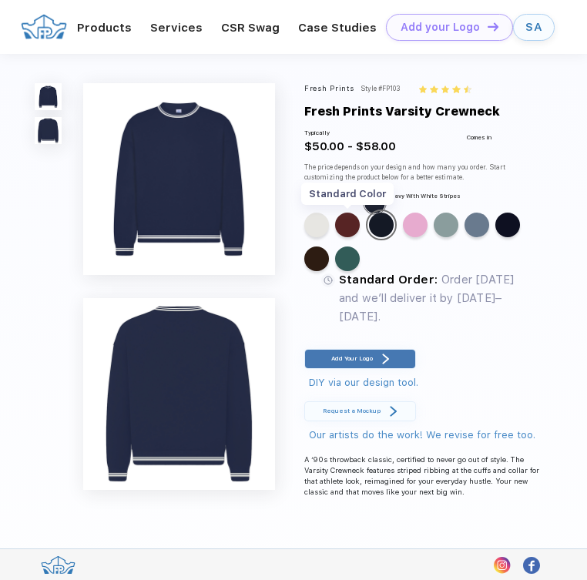
click at [342, 237] on div "Standard Color" at bounding box center [347, 224] width 25 height 25
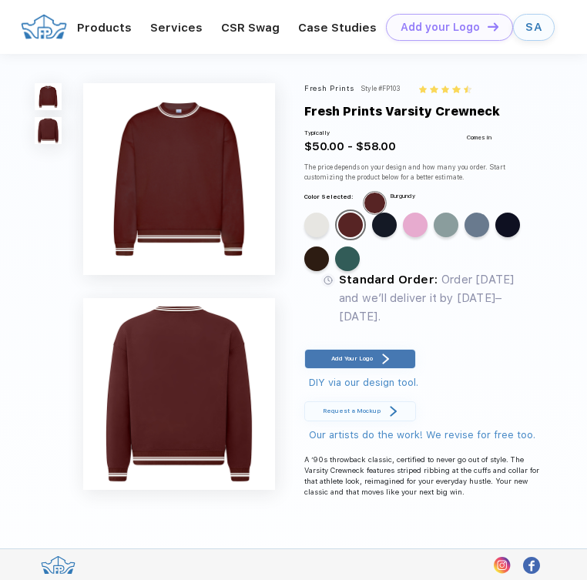
click at [323, 277] on div "Standard Color Standard Color Standard Color Standard Color Standard Color Stan…" at bounding box center [417, 243] width 227 height 68
click at [318, 237] on div "Standard Color" at bounding box center [316, 224] width 25 height 25
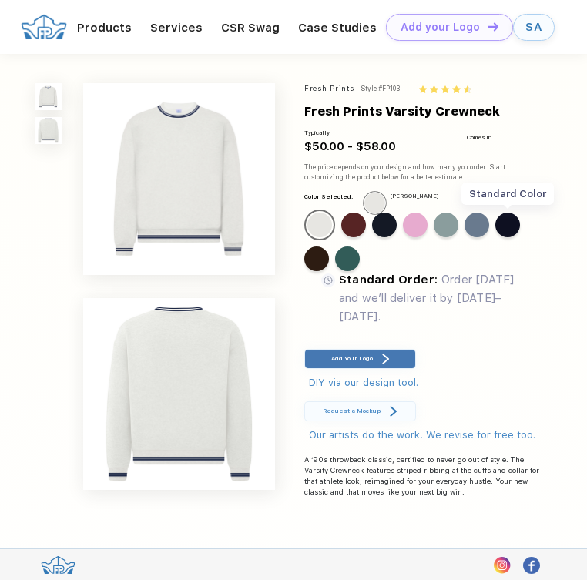
click at [495, 237] on div "Standard Color" at bounding box center [507, 224] width 25 height 25
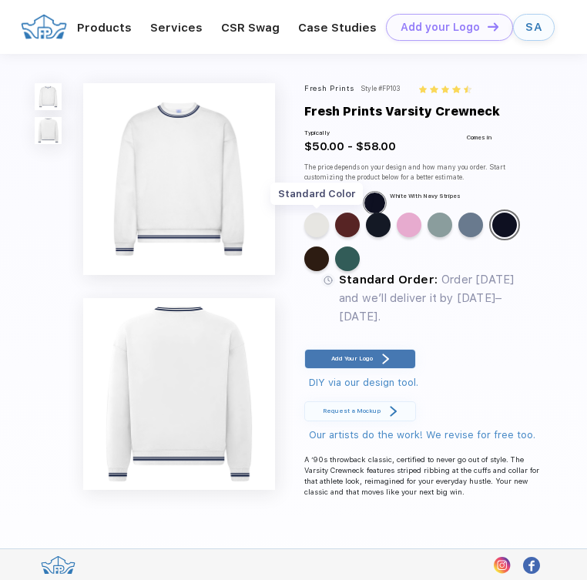
click at [316, 237] on div "Standard Color" at bounding box center [316, 224] width 25 height 25
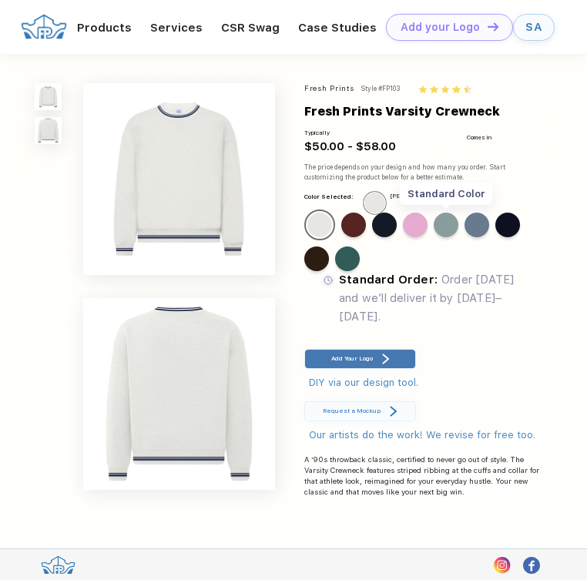
click at [433, 237] on div "Standard Color" at bounding box center [445, 224] width 25 height 25
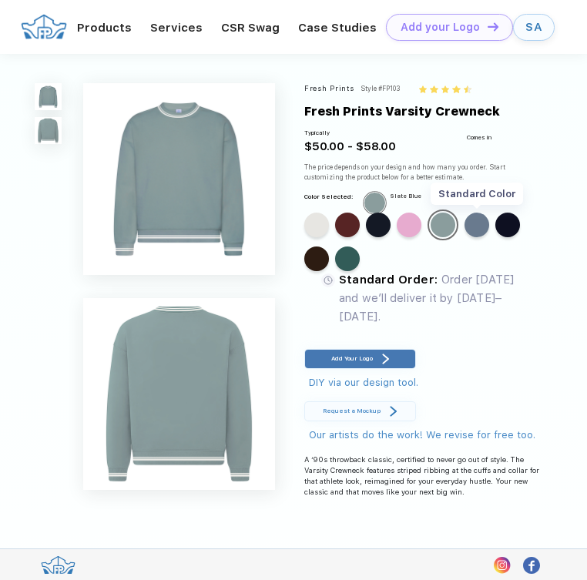
click at [464, 237] on div "Standard Color" at bounding box center [476, 224] width 25 height 25
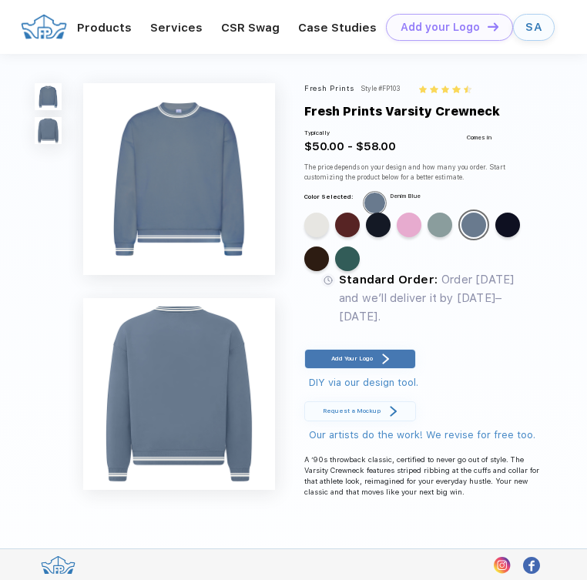
click at [399, 89] on div "Style #FP103" at bounding box center [379, 88] width 39 height 11
copy div "FP103"
click at [495, 237] on div "Standard Color" at bounding box center [507, 224] width 25 height 25
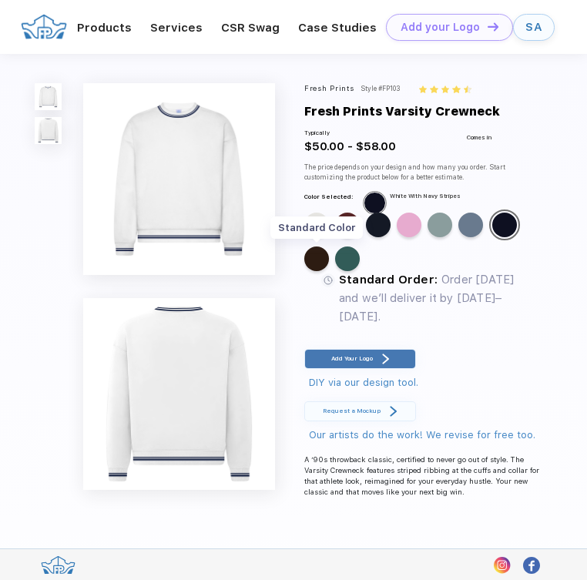
click at [329, 271] on div "Standard Color" at bounding box center [316, 258] width 25 height 25
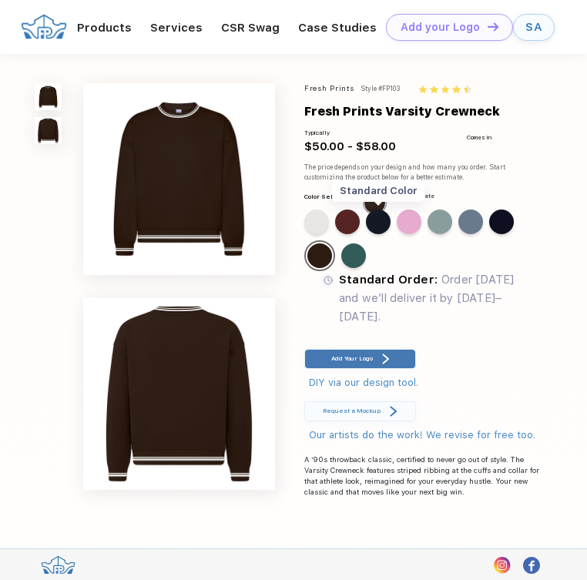
click at [366, 234] on div "Standard Color" at bounding box center [378, 221] width 25 height 25
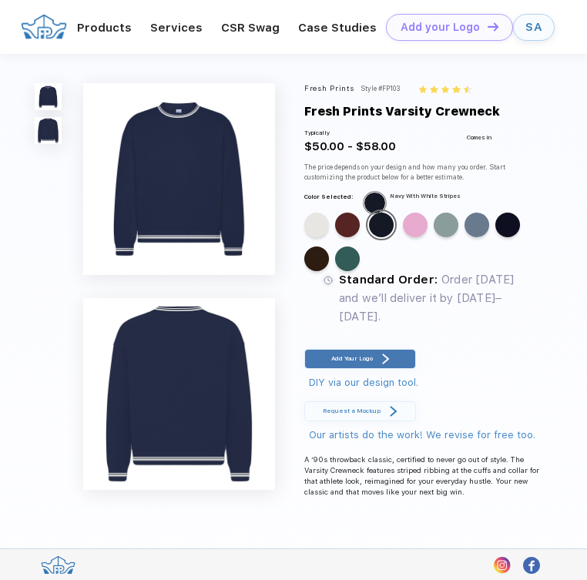
click at [491, 146] on div "Comes in" at bounding box center [478, 138] width 25 height 18
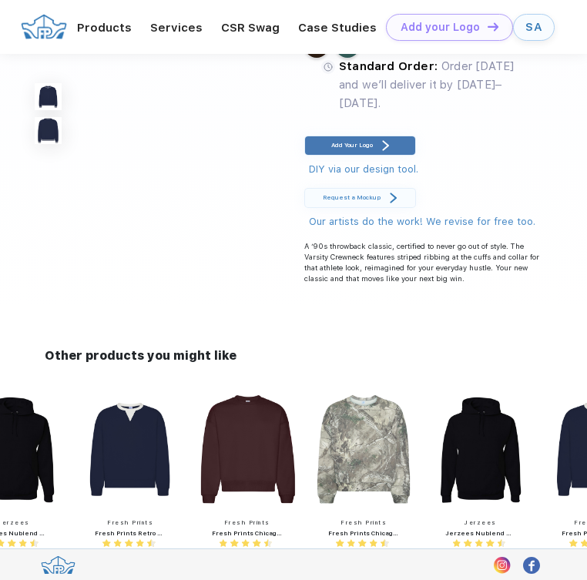
scroll to position [557, 0]
click at [414, 399] on img at bounding box center [363, 448] width 102 height 117
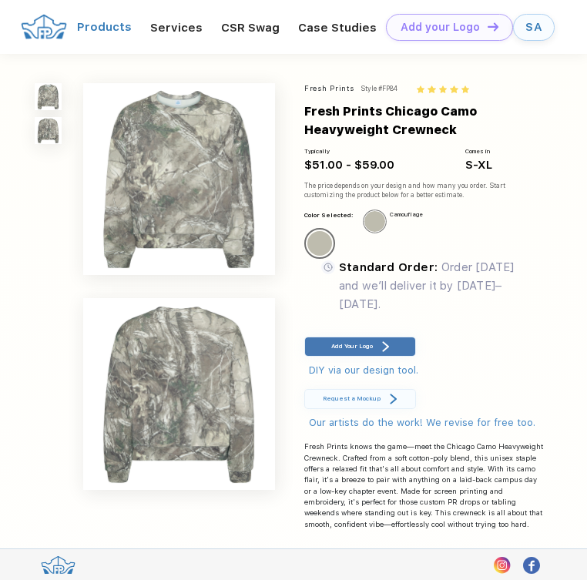
click at [106, 29] on link "Products" at bounding box center [104, 27] width 55 height 14
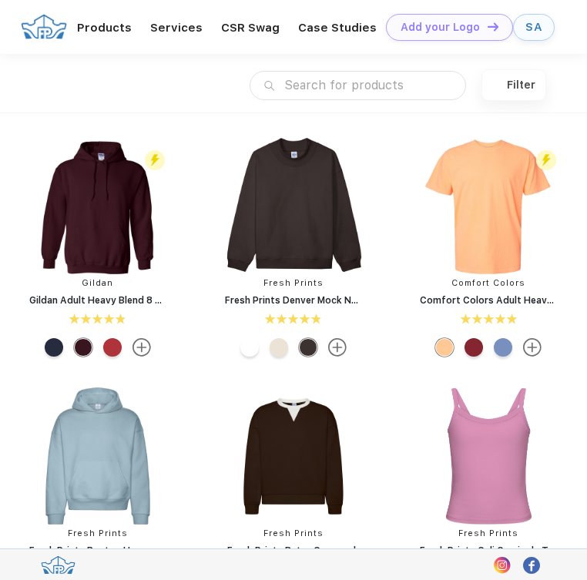
scroll to position [1, 0]
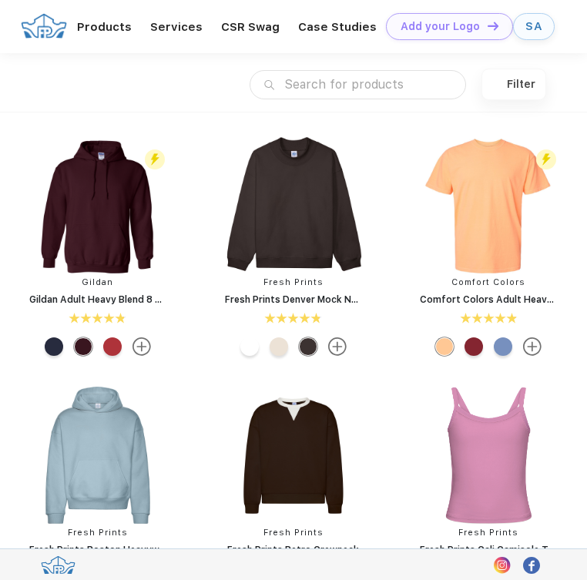
click at [521, 76] on div "Filter" at bounding box center [513, 85] width 65 height 32
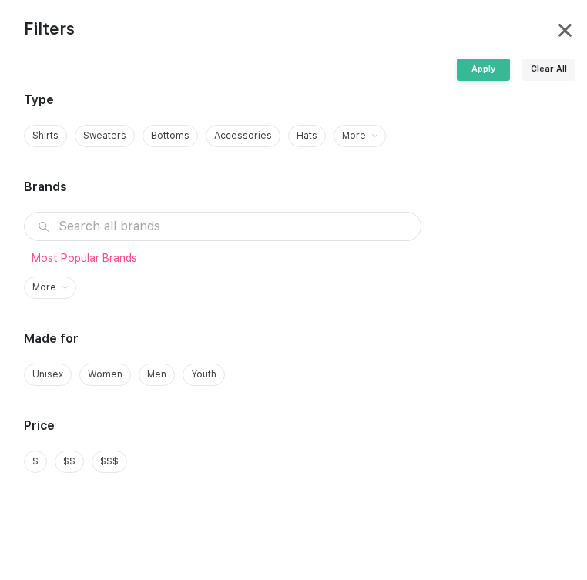
scroll to position [0, 0]
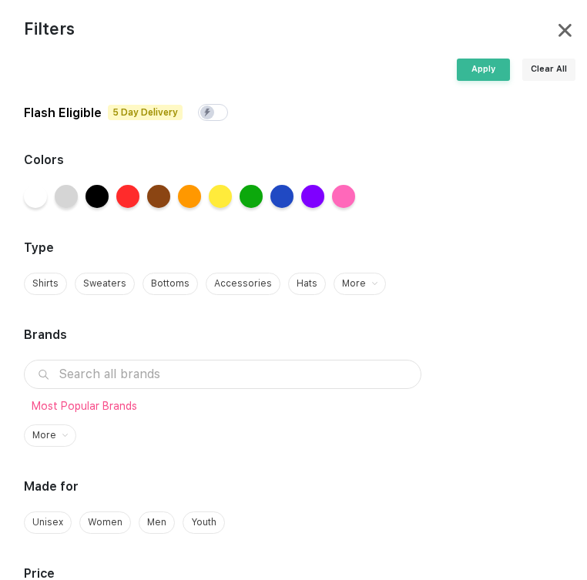
click at [558, 35] on img at bounding box center [564, 30] width 13 height 13
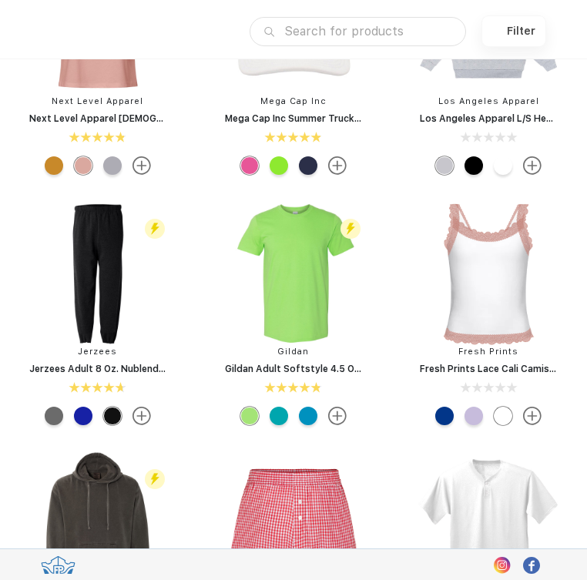
scroll to position [6532, 0]
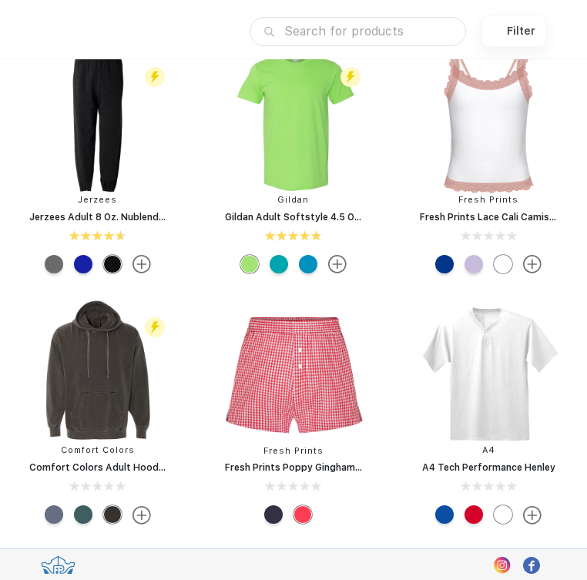
click at [477, 273] on div at bounding box center [473, 264] width 18 height 18
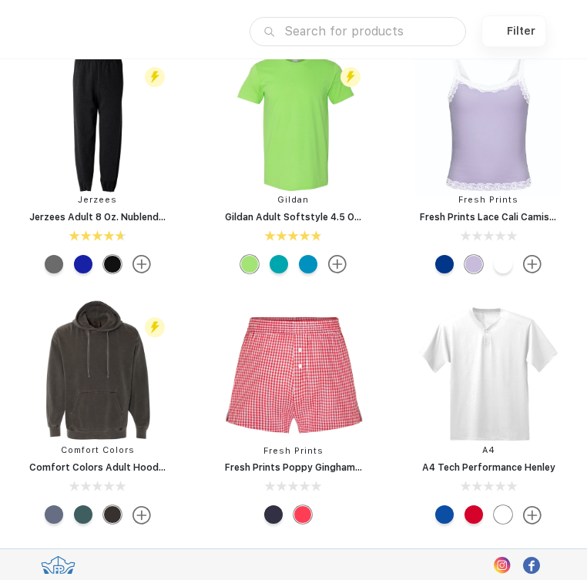
click at [443, 273] on div at bounding box center [444, 264] width 18 height 18
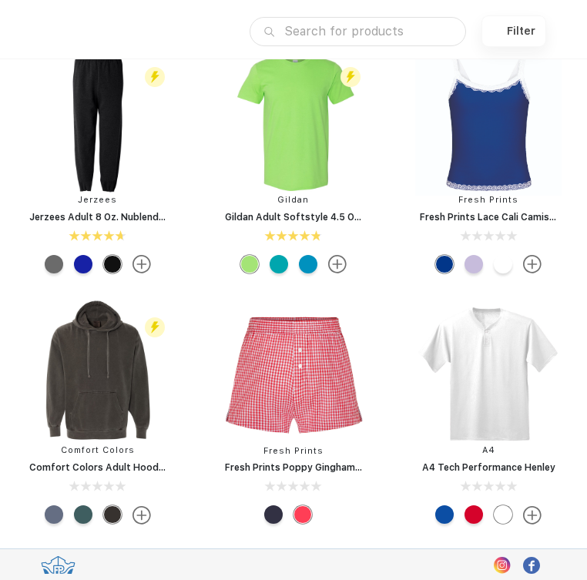
click at [503, 273] on div at bounding box center [502, 264] width 18 height 18
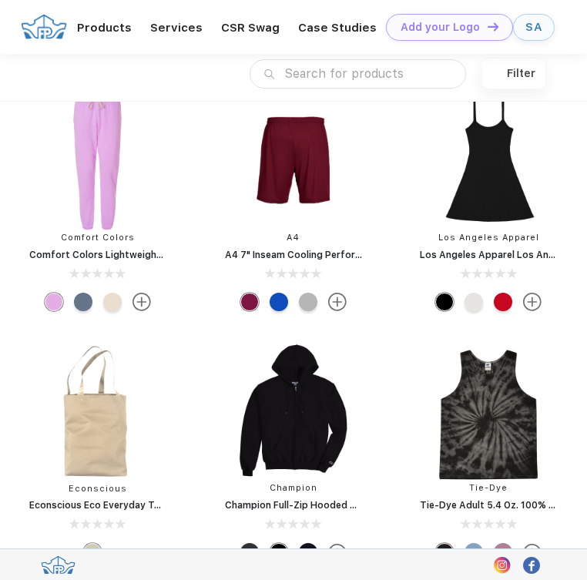
scroll to position [20698, 0]
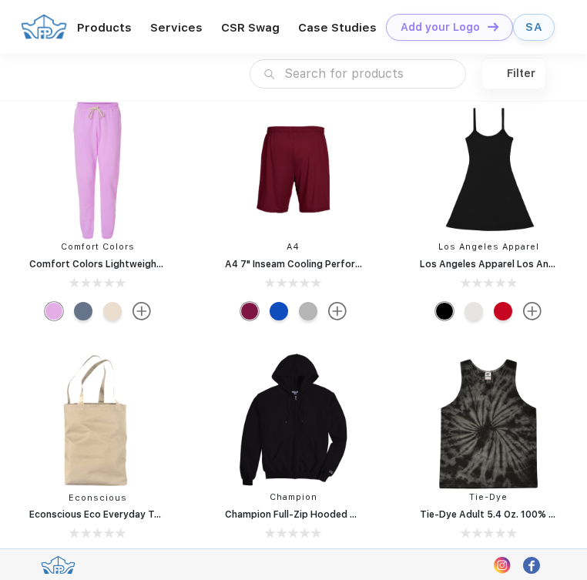
click at [470, 236] on img at bounding box center [488, 169] width 146 height 146
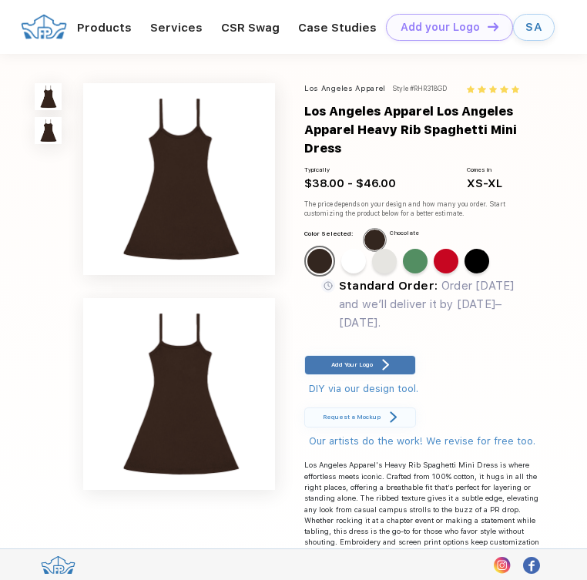
click at [52, 144] on img at bounding box center [48, 130] width 27 height 27
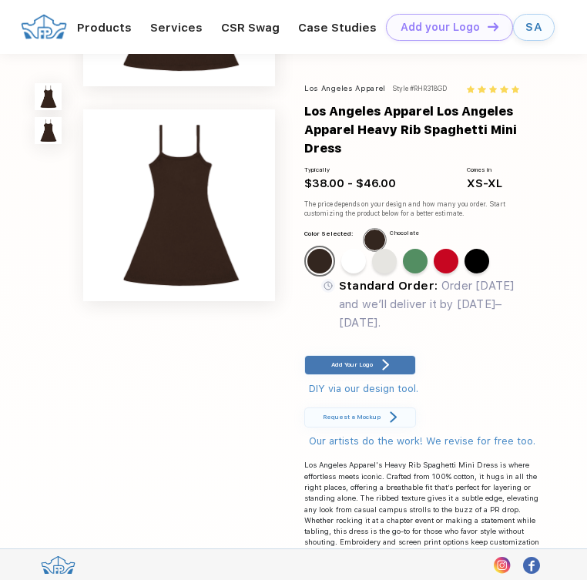
scroll to position [139, 0]
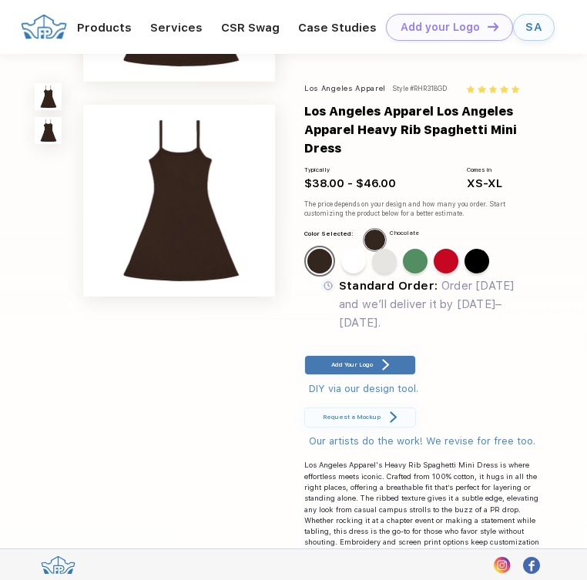
click at [418, 282] on div "Standard Color Standard Color Standard Color Standard Color Standard Color Stan…" at bounding box center [417, 264] width 227 height 37
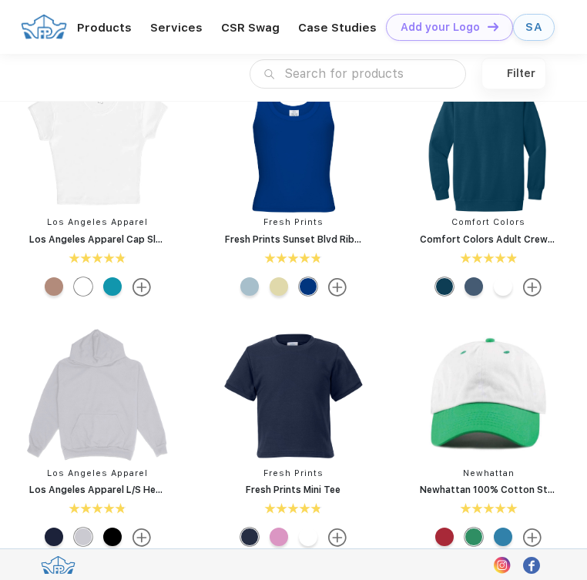
scroll to position [1276, 0]
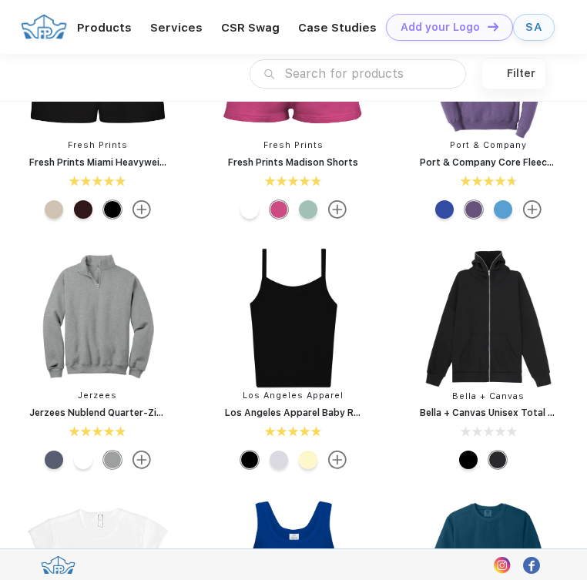
click at [461, 389] on img at bounding box center [488, 319] width 146 height 146
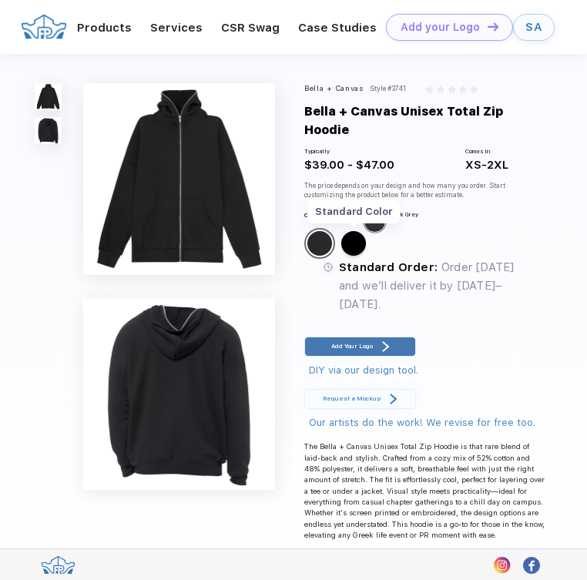
click at [341, 256] on div "Standard Color" at bounding box center [353, 243] width 25 height 25
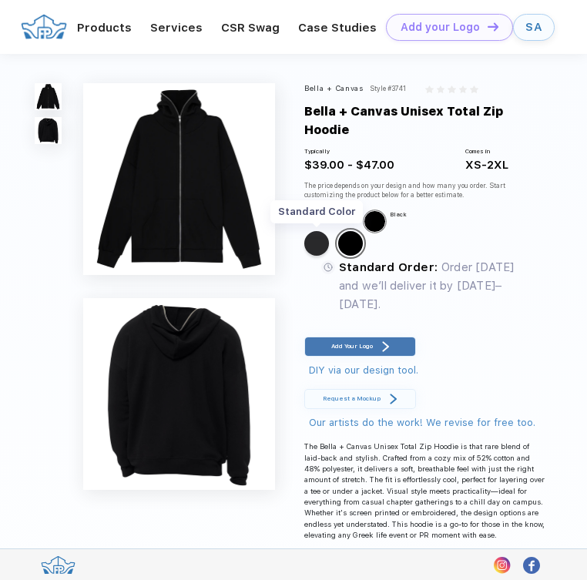
click at [310, 256] on div "Standard Color" at bounding box center [316, 243] width 25 height 25
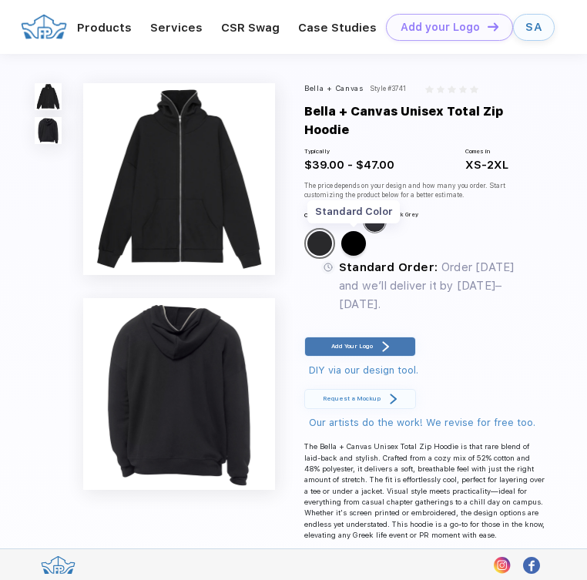
click at [345, 256] on div "Standard Color" at bounding box center [353, 243] width 25 height 25
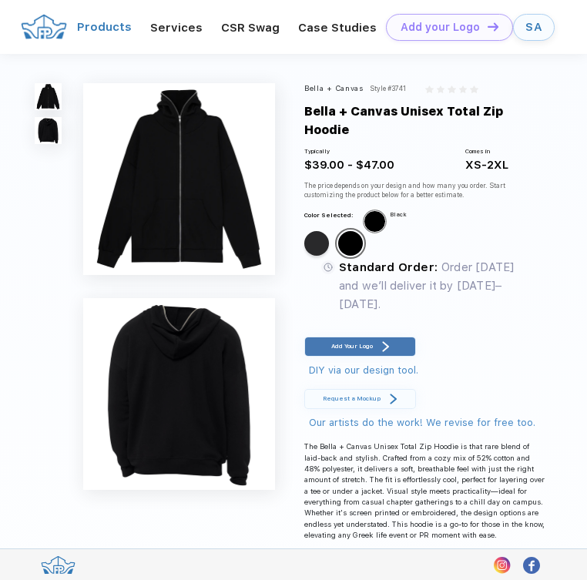
click at [105, 25] on link "Products" at bounding box center [104, 27] width 55 height 14
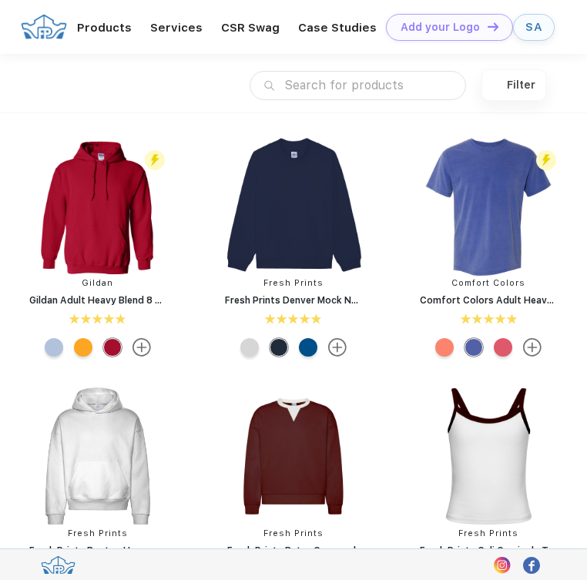
scroll to position [1, 0]
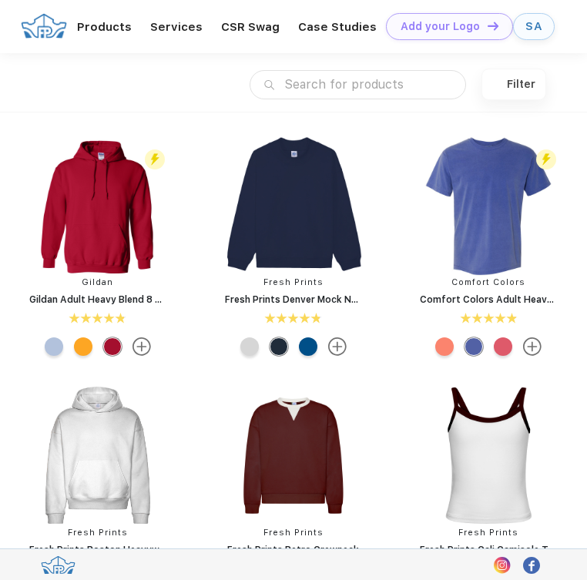
click at [317, 80] on input "text" at bounding box center [357, 84] width 216 height 29
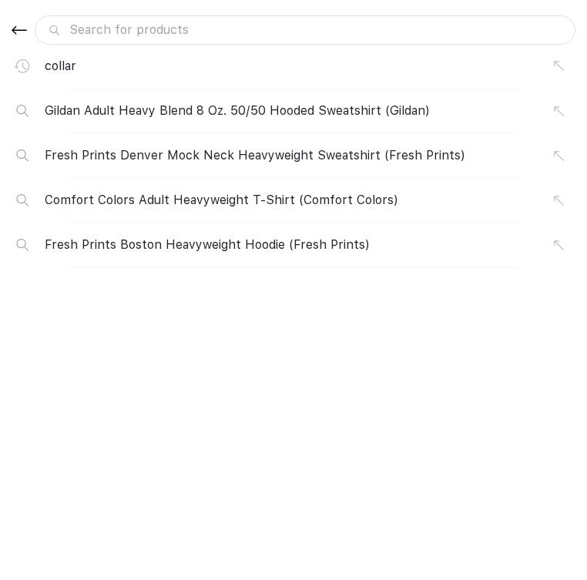
scroll to position [0, 0]
type input "f"
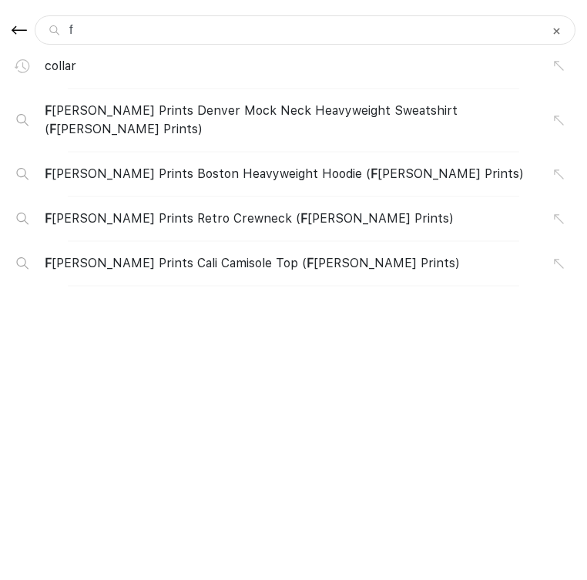
type input "fp"
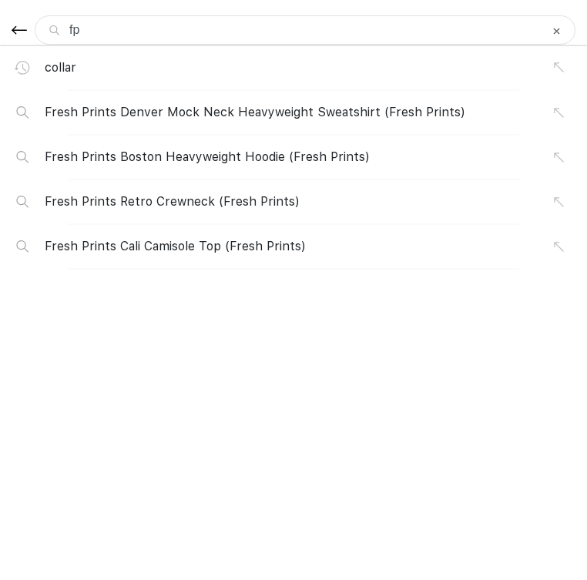
type input "fp1"
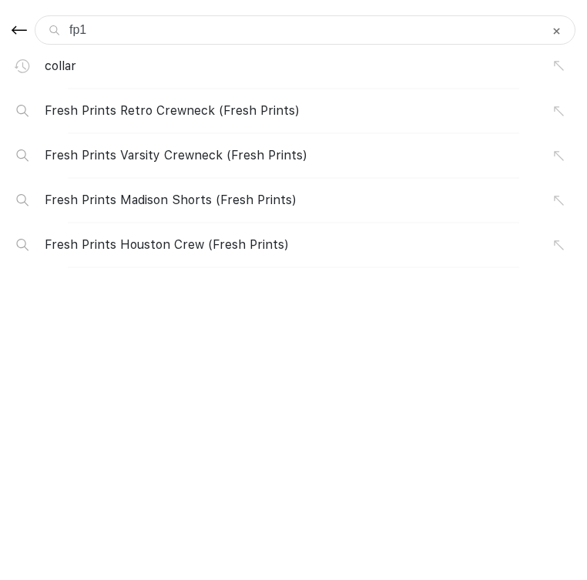
type input "fp18"
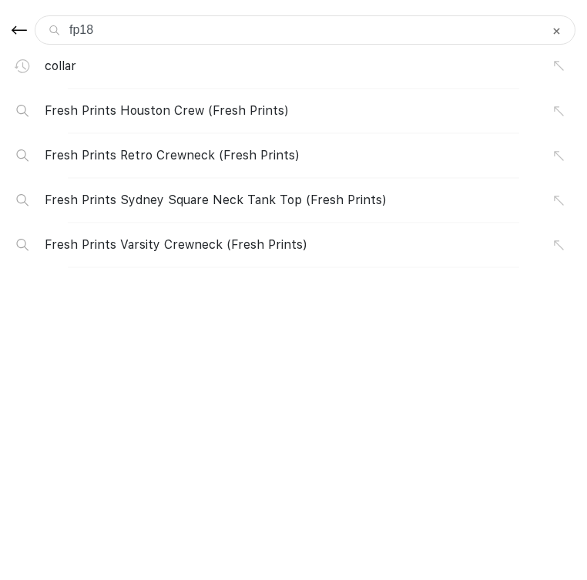
type input "fp18"
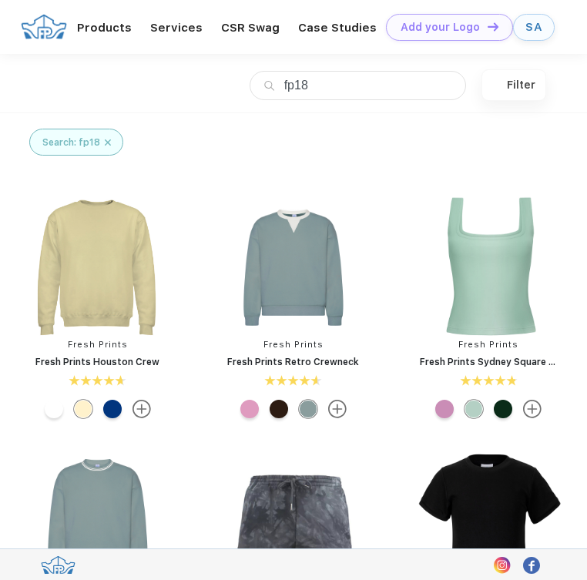
click at [334, 79] on input "fp18" at bounding box center [357, 85] width 216 height 29
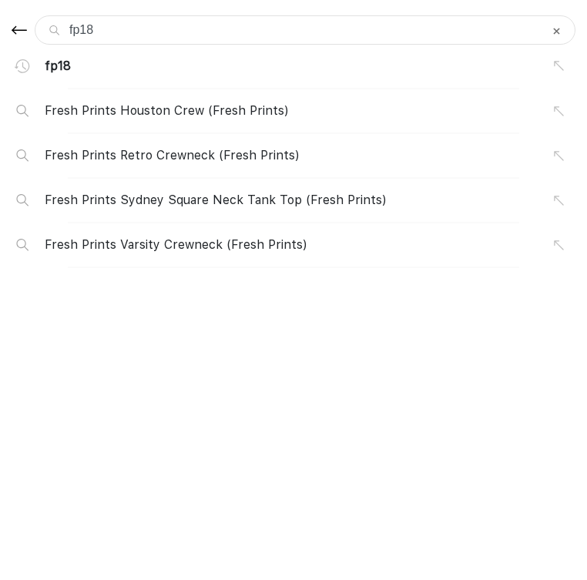
click at [334, 79] on div "fp18 Search: fp18 fp18 fp18 Fresh Prints Houston Crew (Fresh Prints) Fresh Prin…" at bounding box center [293, 111] width 587 height 84
click at [133, 17] on input "fp18" at bounding box center [305, 29] width 540 height 29
type input "f"
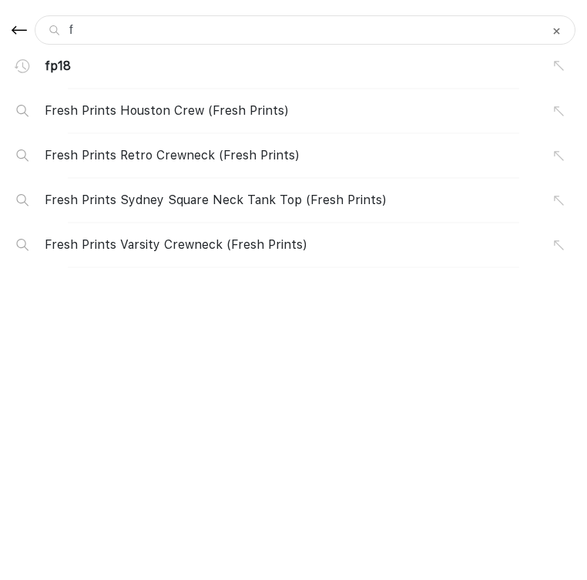
type input "fr"
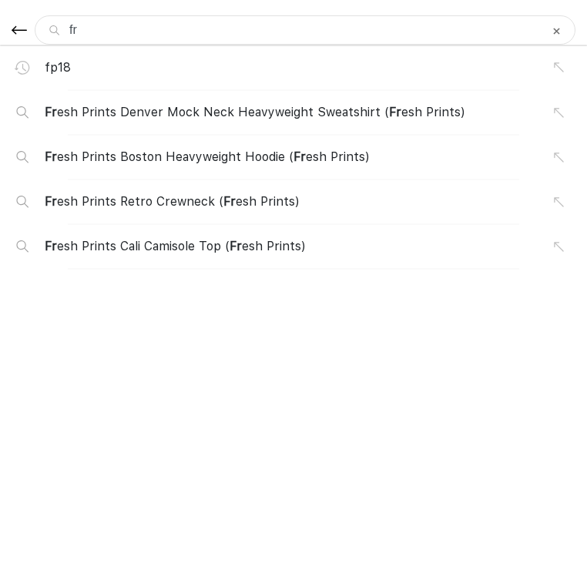
type input "fre"
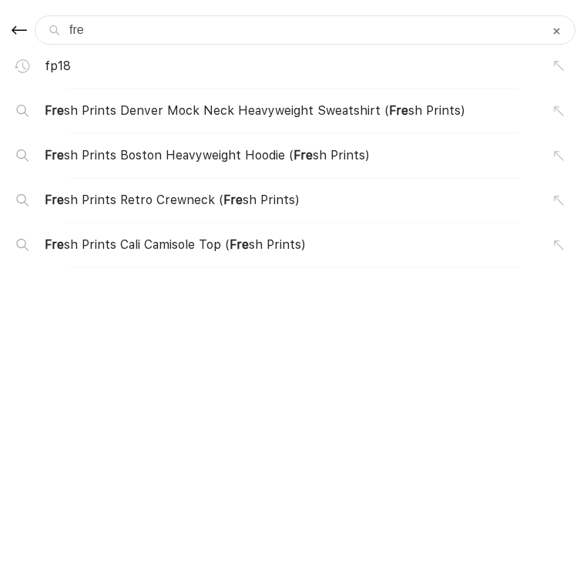
type input "fres"
type input "fresh"
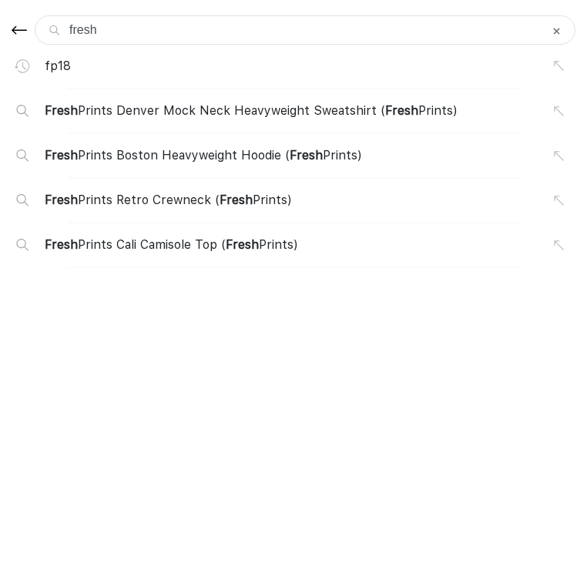
type input "fresh"
type input "fresh p"
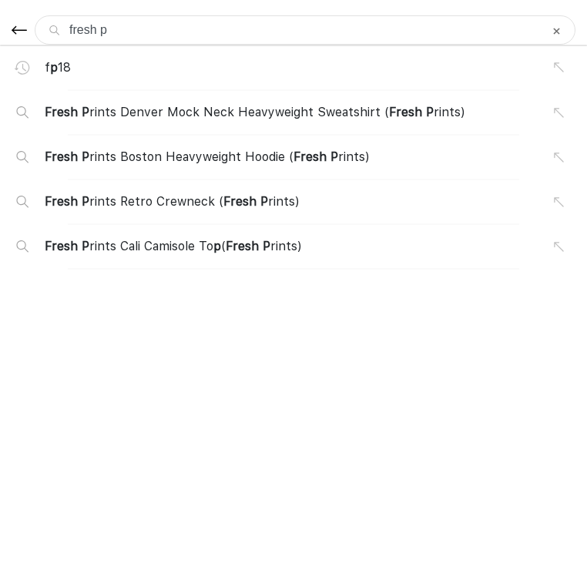
type input "fresh pr"
type input "fresh pri"
type input "fresh prin"
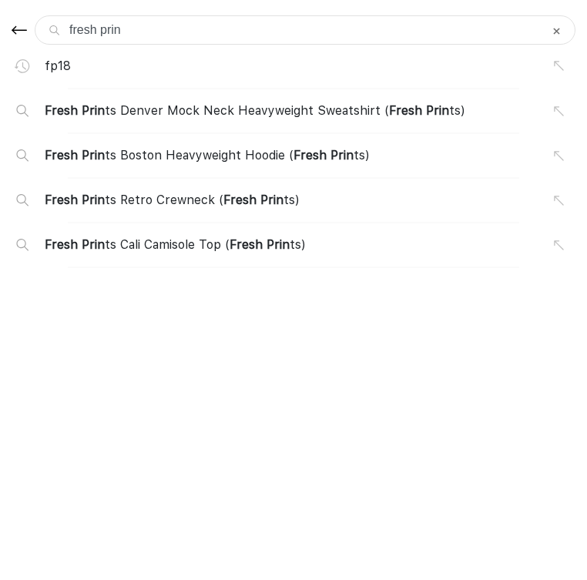
type input "fresh print"
type input "fresh prints"
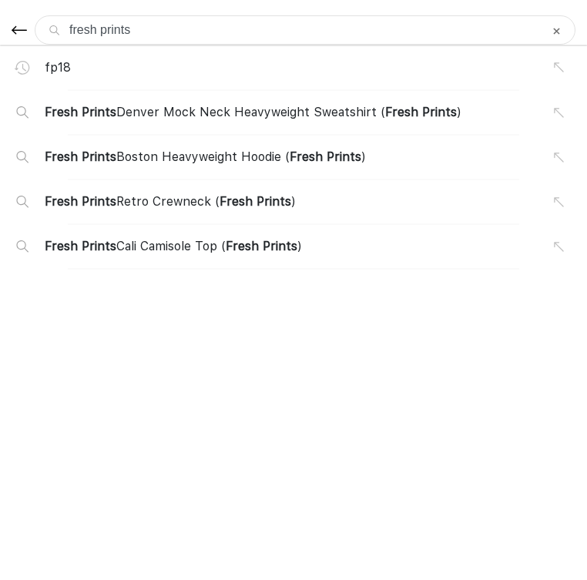
type input "fresh prints"
type input "fresh prints c"
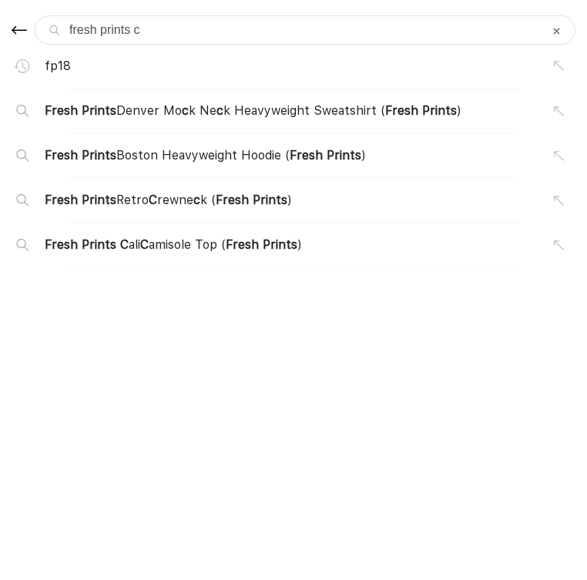
type input "fresh prints cr"
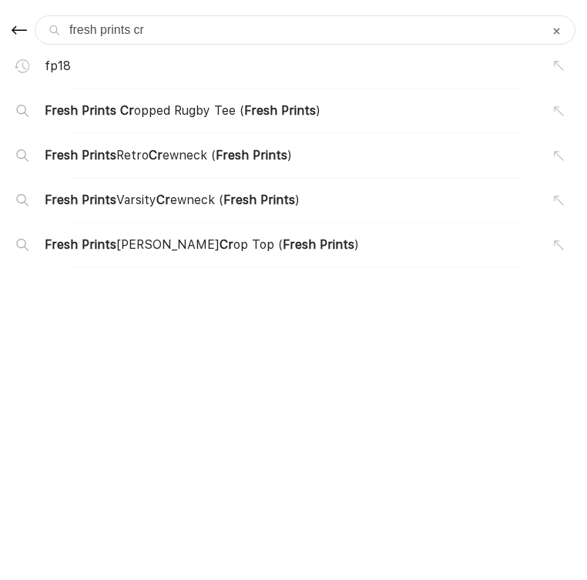
type input "fresh prints cre"
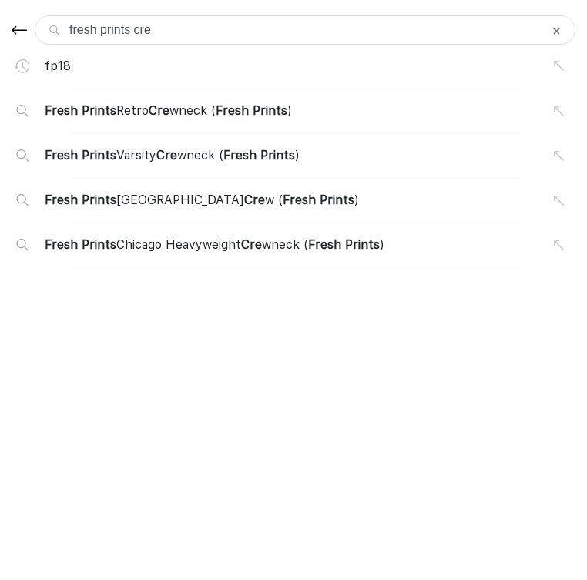
type input "fresh prints crew"
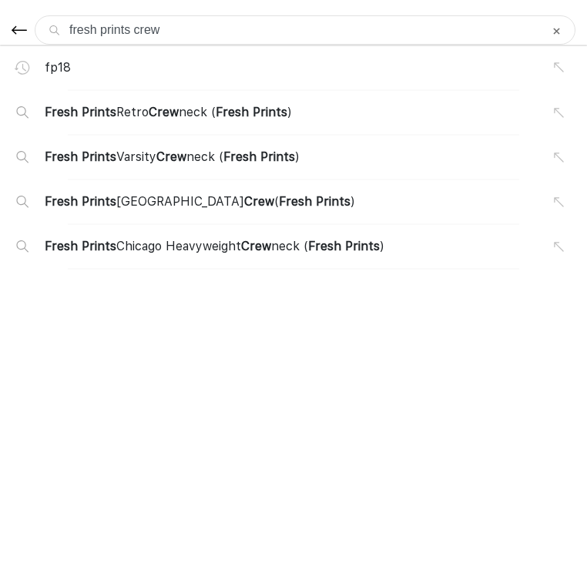
type input "fresh prints crewn"
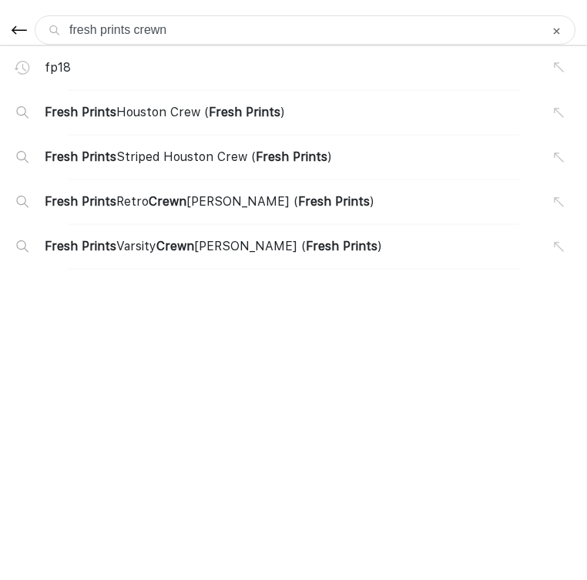
type input "fresh prints crewne"
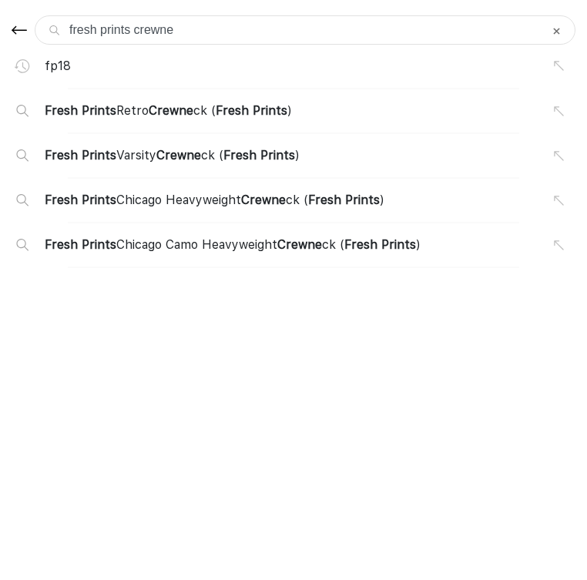
type input "fresh prints crewnec"
type input "fresh prints crewneck"
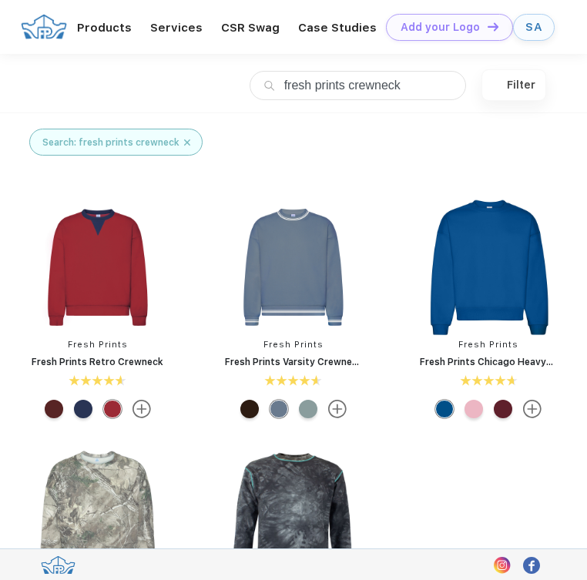
click at [486, 263] on img at bounding box center [488, 267] width 146 height 146
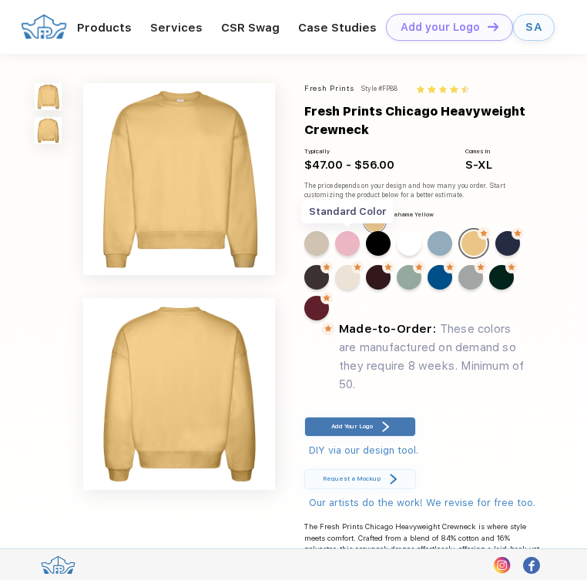
click at [335, 256] on div "Standard Color" at bounding box center [347, 243] width 25 height 25
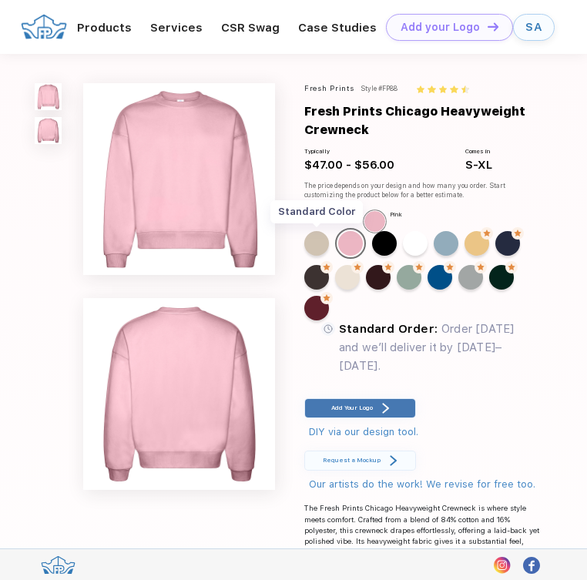
click at [309, 256] on div "Standard Color" at bounding box center [316, 243] width 25 height 25
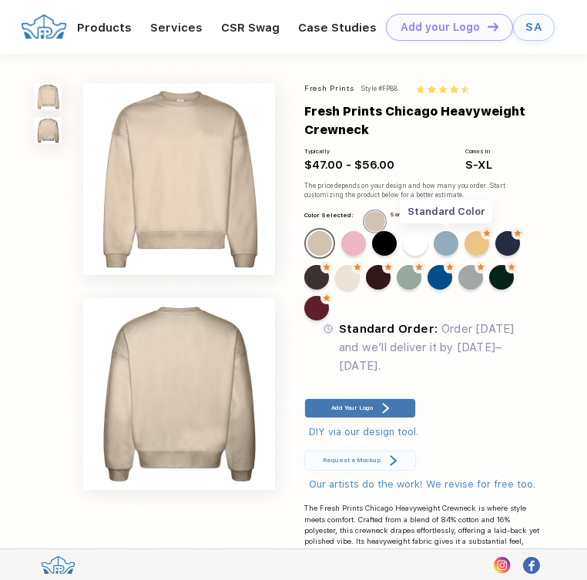
click at [433, 256] on div "Standard Color" at bounding box center [445, 243] width 25 height 25
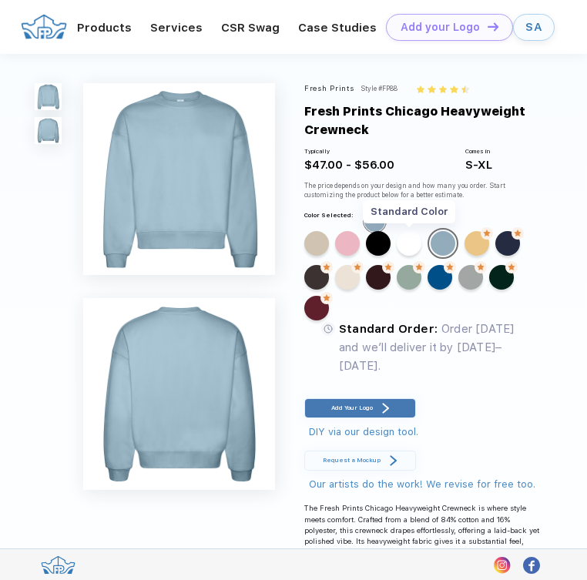
click at [396, 256] on div "Standard Color" at bounding box center [408, 243] width 25 height 25
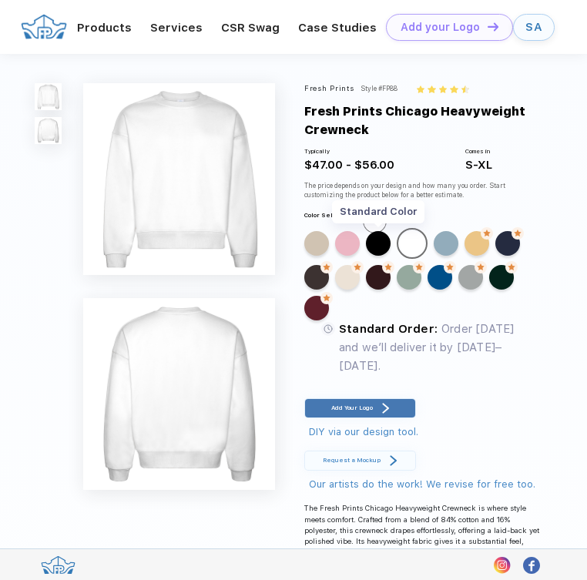
click at [366, 256] on div "Standard Color" at bounding box center [378, 243] width 25 height 25
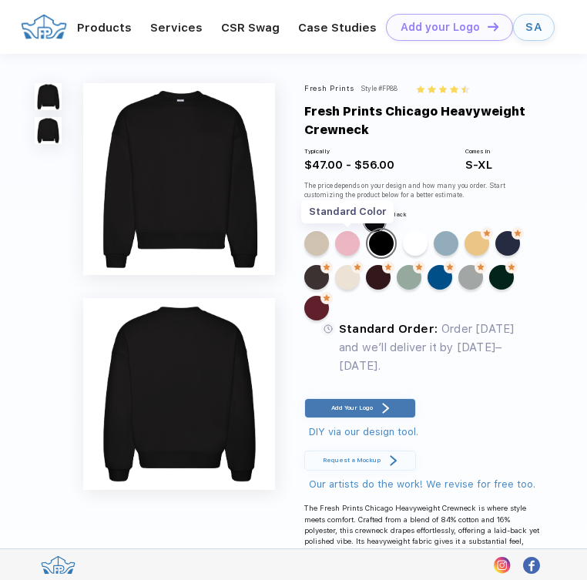
click at [337, 256] on div "Standard Color" at bounding box center [347, 243] width 25 height 25
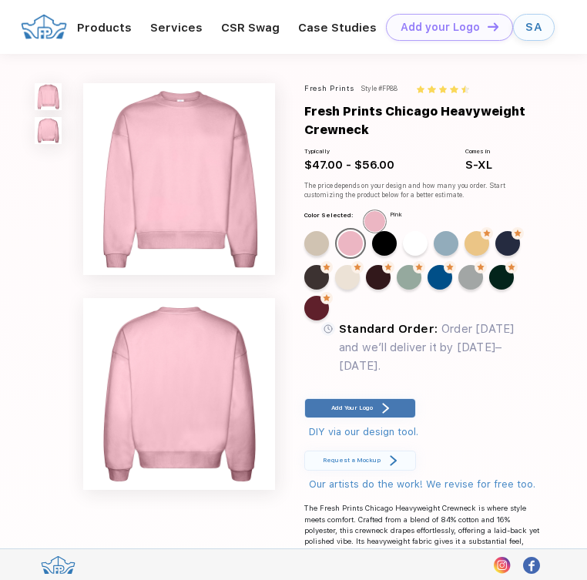
click at [356, 312] on div "Standard Color Standard Color Standard Color Standard Color Standard Color Made…" at bounding box center [417, 277] width 227 height 99
click at [372, 256] on div "Standard Color" at bounding box center [384, 243] width 25 height 25
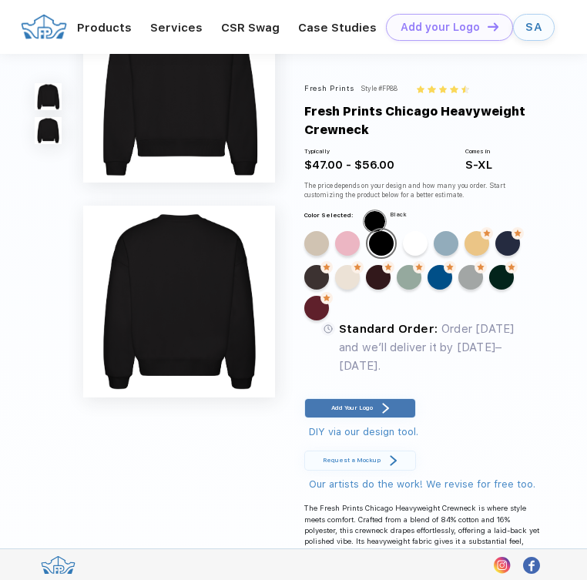
scroll to position [36, 0]
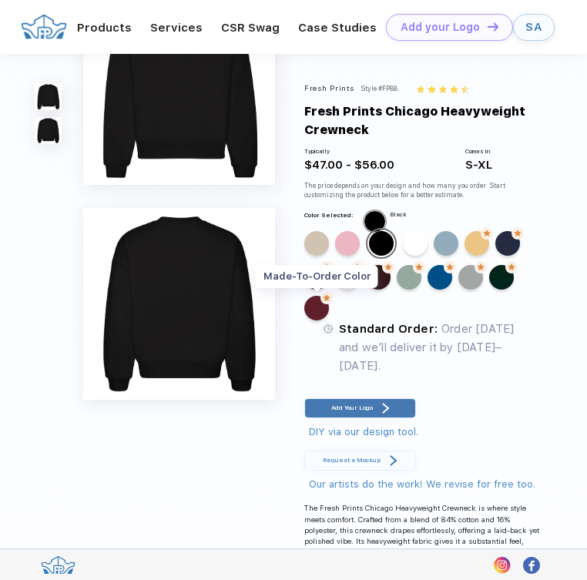
click at [333, 304] on img at bounding box center [326, 298] width 12 height 12
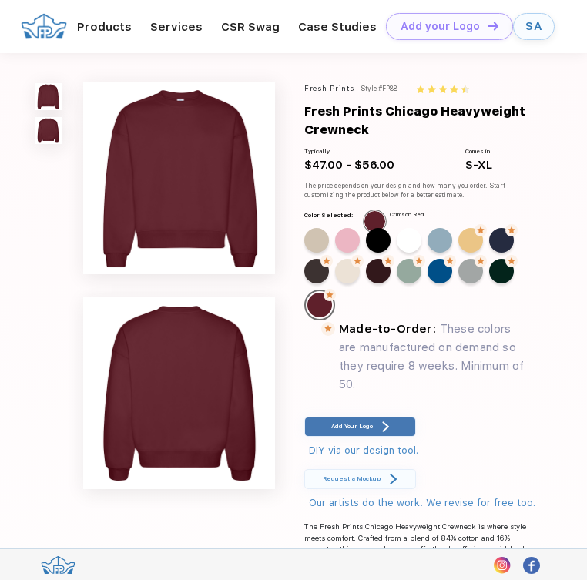
scroll to position [0, 0]
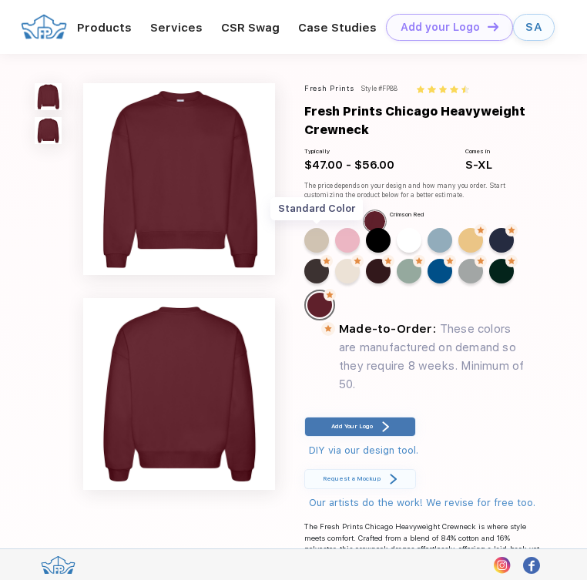
click at [313, 252] on div "Standard Color" at bounding box center [316, 240] width 25 height 25
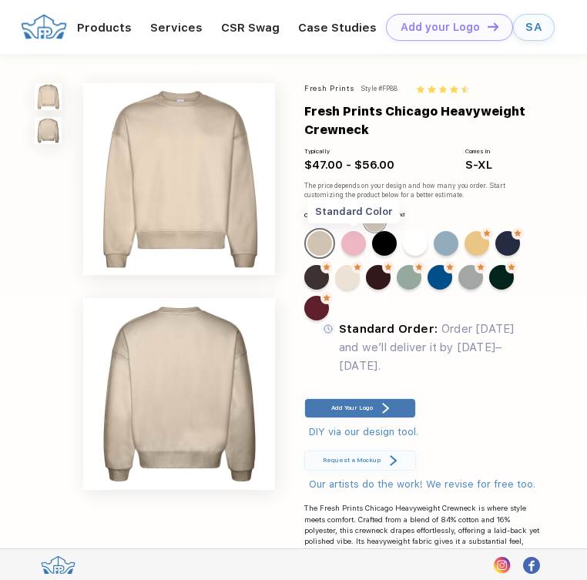
click at [351, 256] on div "Standard Color" at bounding box center [353, 243] width 25 height 25
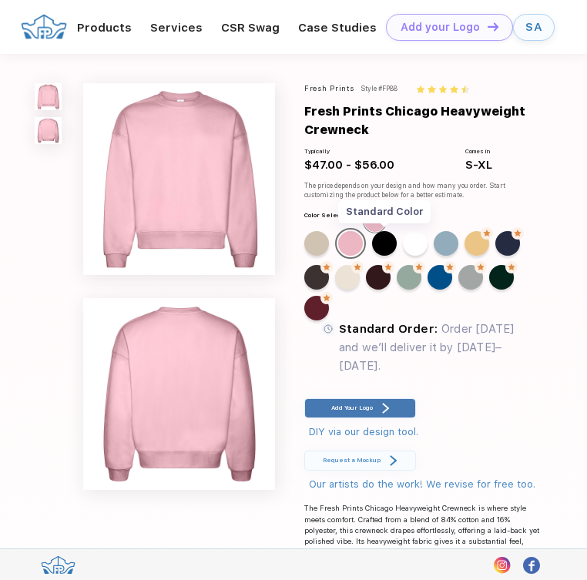
click at [372, 256] on div "Standard Color" at bounding box center [384, 243] width 25 height 25
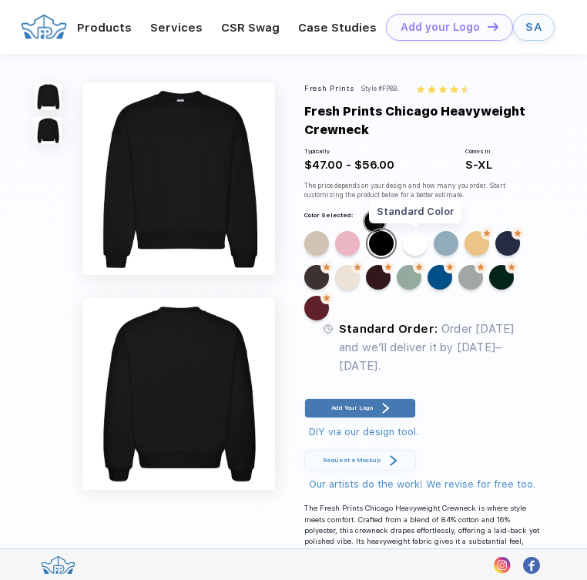
click at [403, 256] on div "Standard Color" at bounding box center [415, 243] width 25 height 25
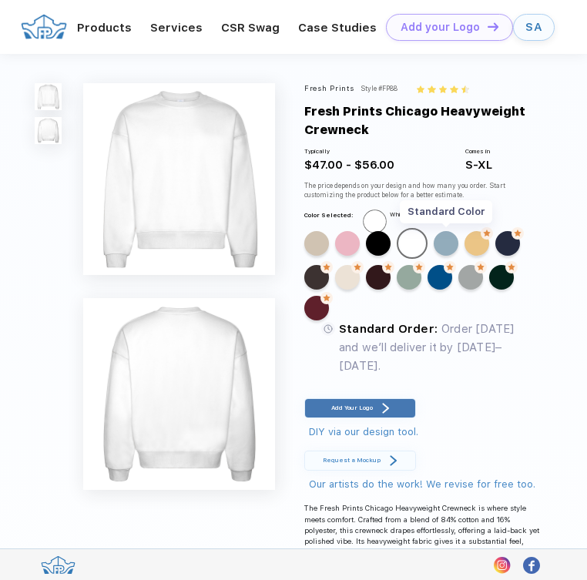
click at [433, 256] on div "Standard Color" at bounding box center [445, 243] width 25 height 25
